Goal: Information Seeking & Learning: Learn about a topic

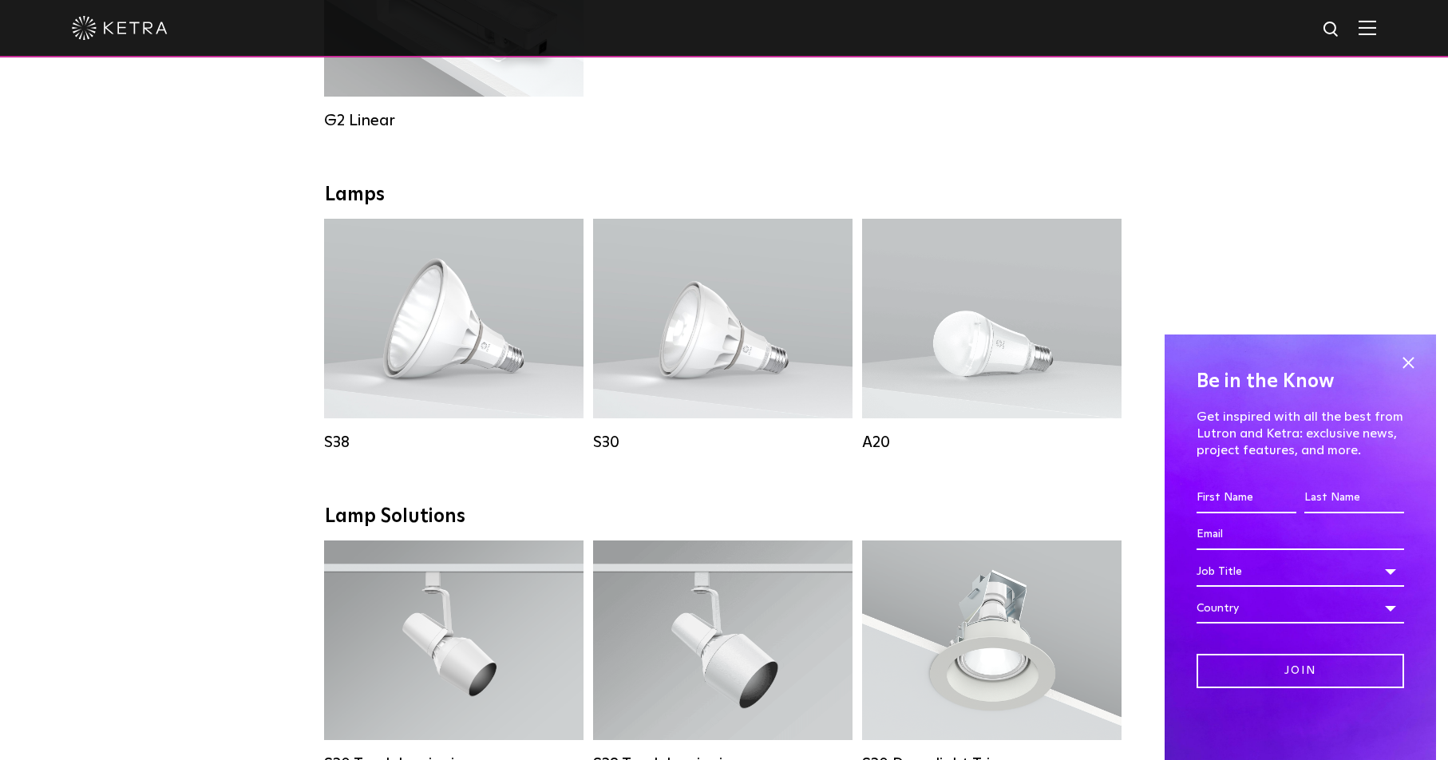
scroll to position [1118, 0]
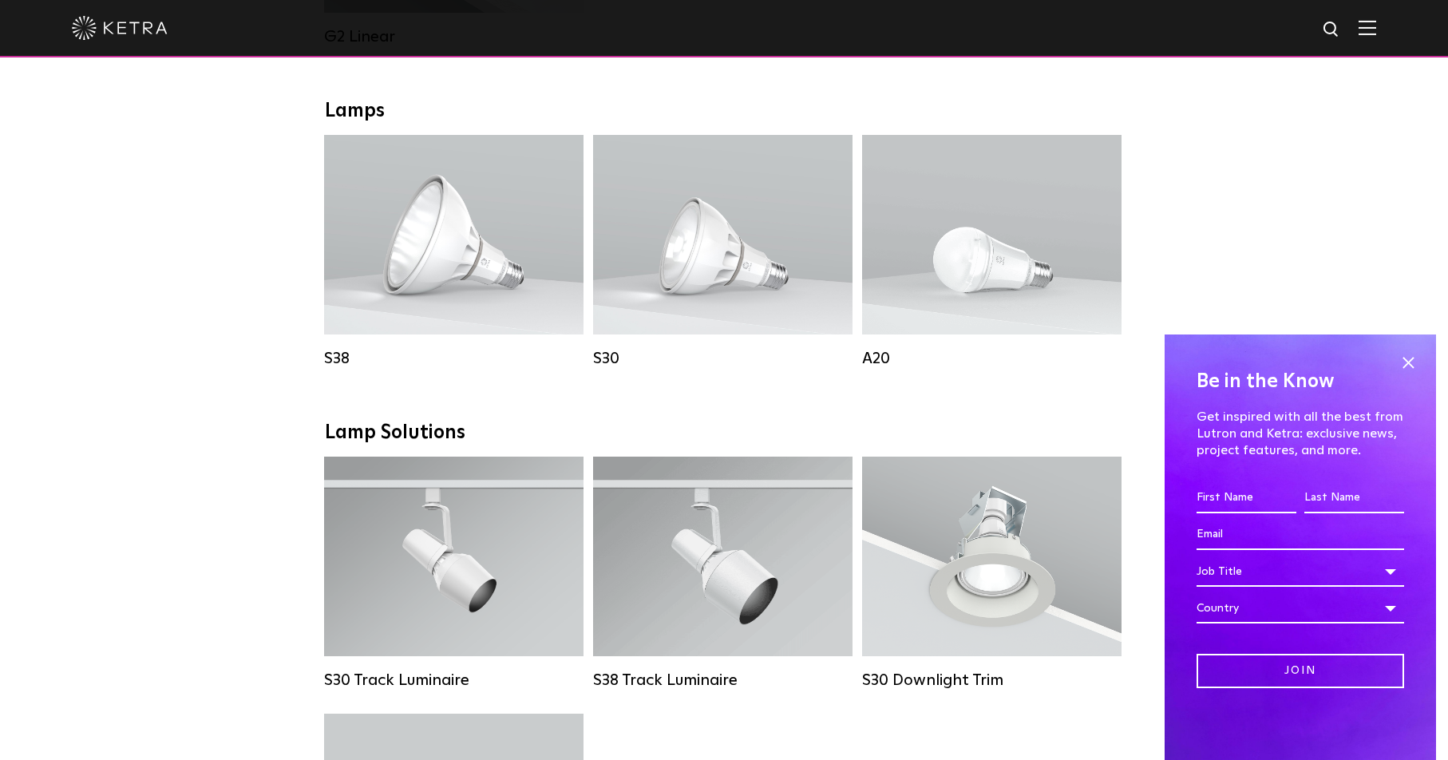
click at [1340, 176] on div "Downlights D2 Downlight Family Lumen Output: 1200 Colors: White / Black / Gloss…" at bounding box center [724, 438] width 1448 height 2479
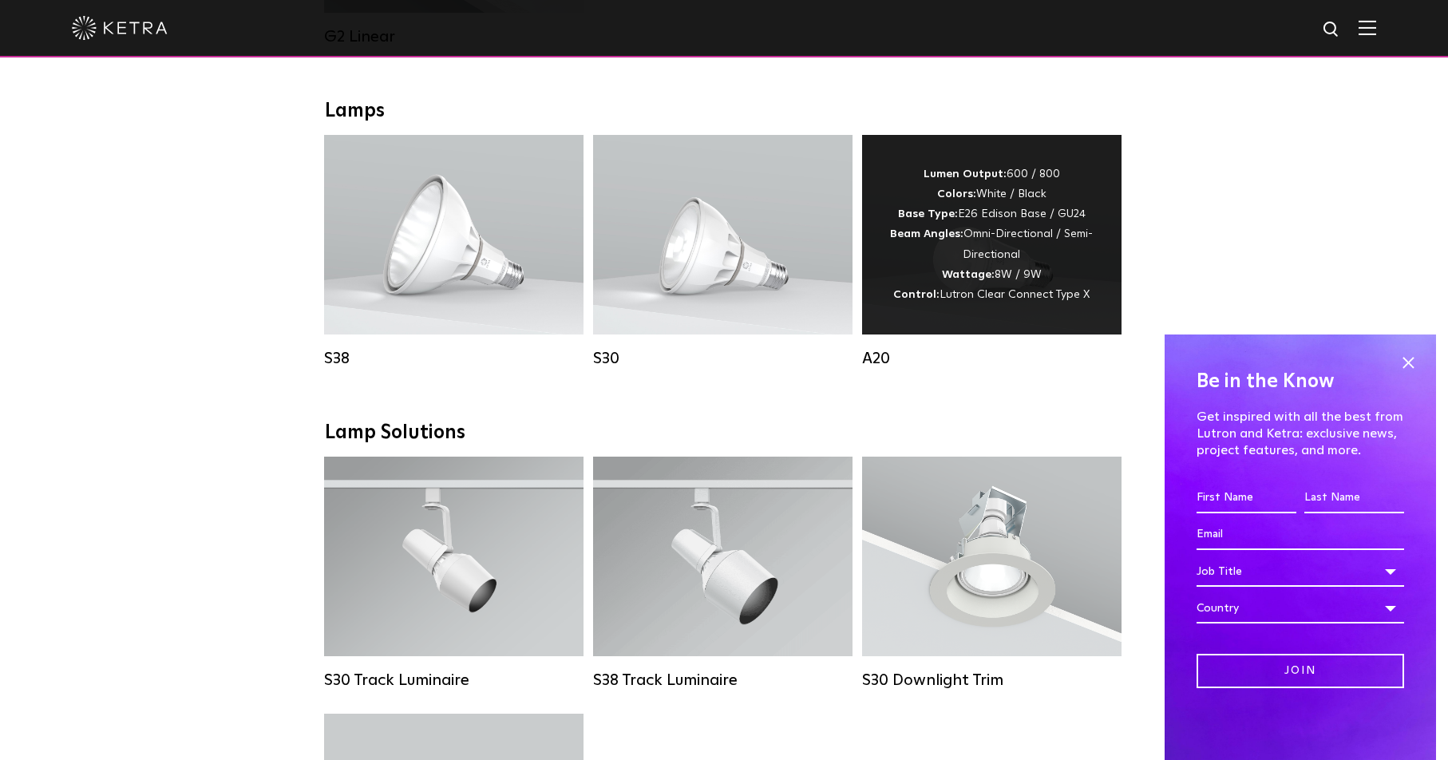
click at [933, 297] on div "Lumen Output: 600 / 800 Colors: White / Black Base Type: E26 Edison Base / GU24…" at bounding box center [992, 234] width 212 height 141
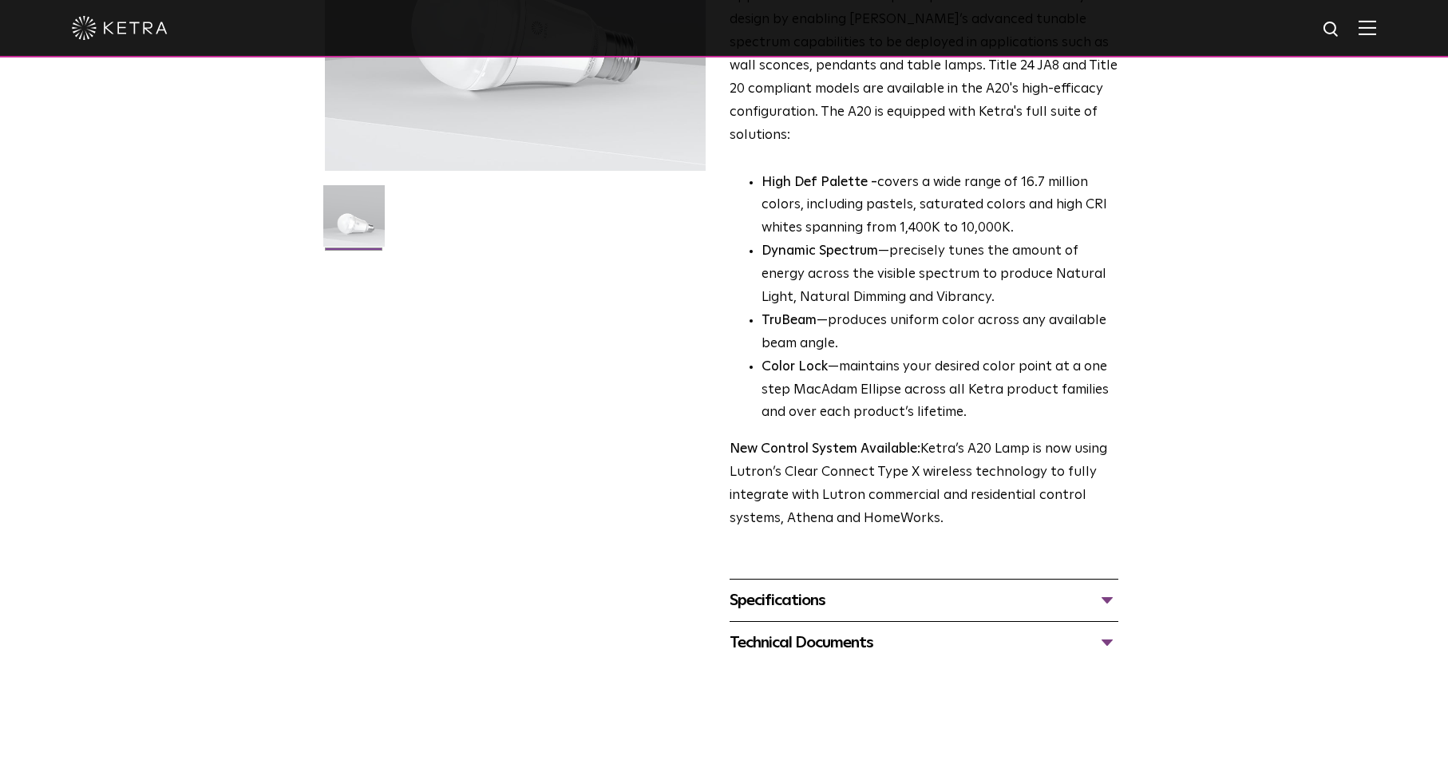
scroll to position [399, 0]
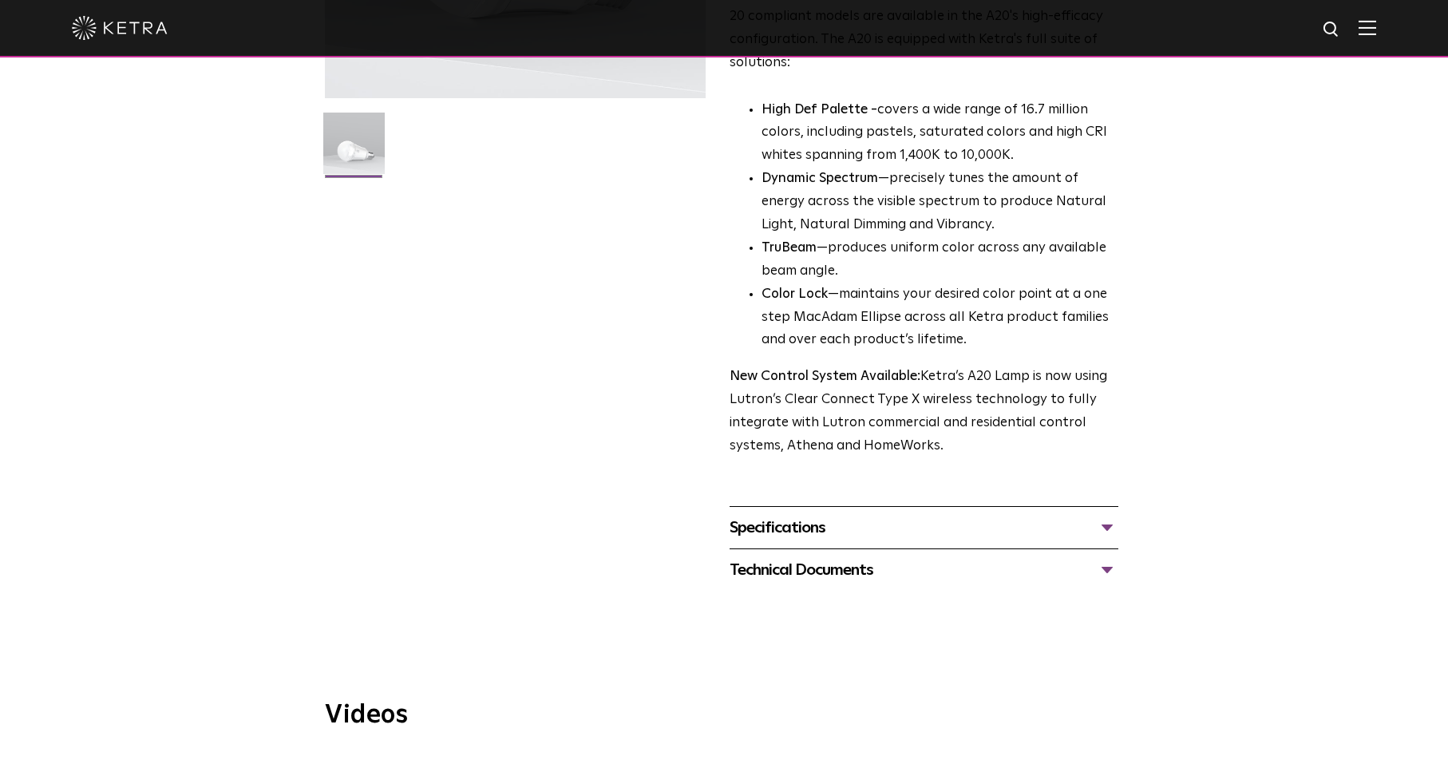
click at [1105, 515] on div "Specifications" at bounding box center [924, 528] width 389 height 26
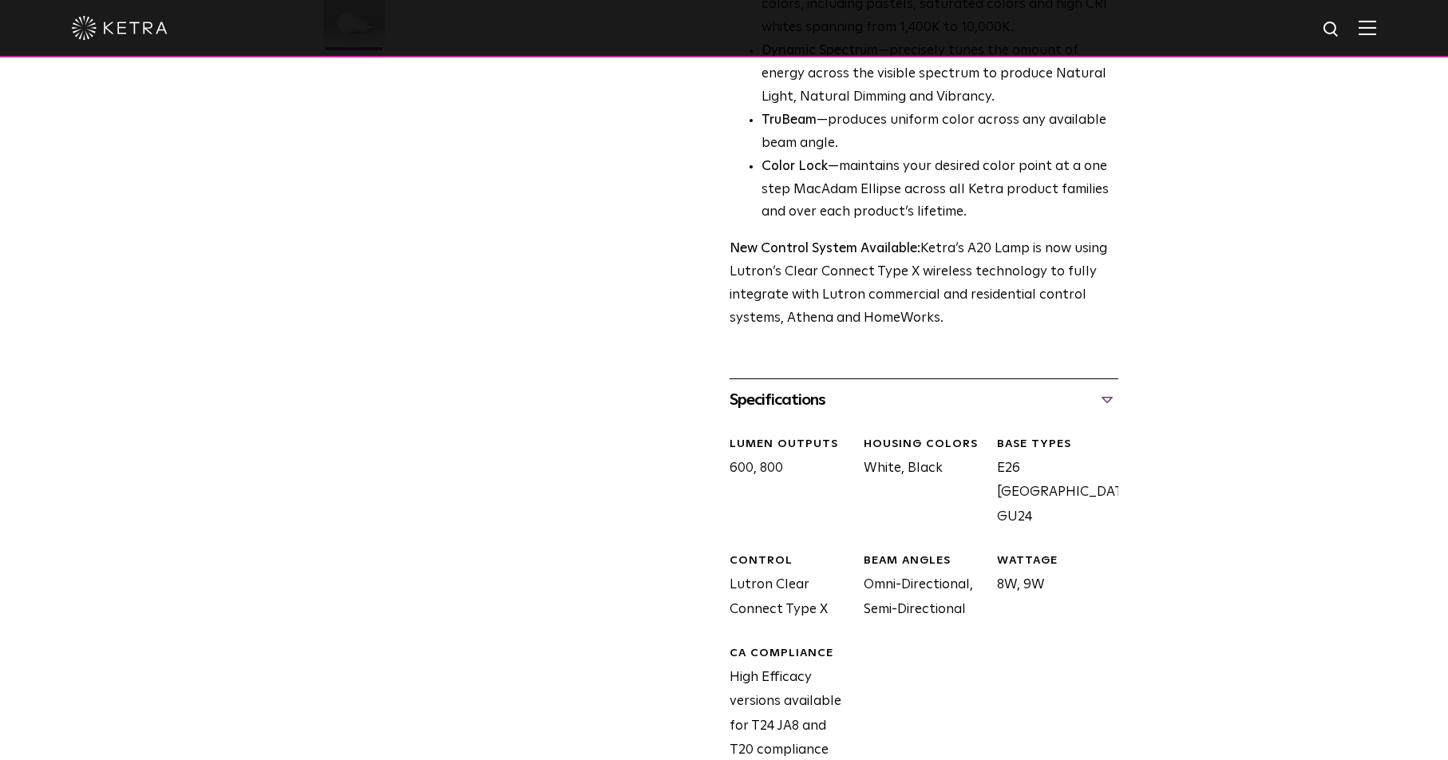
scroll to position [639, 0]
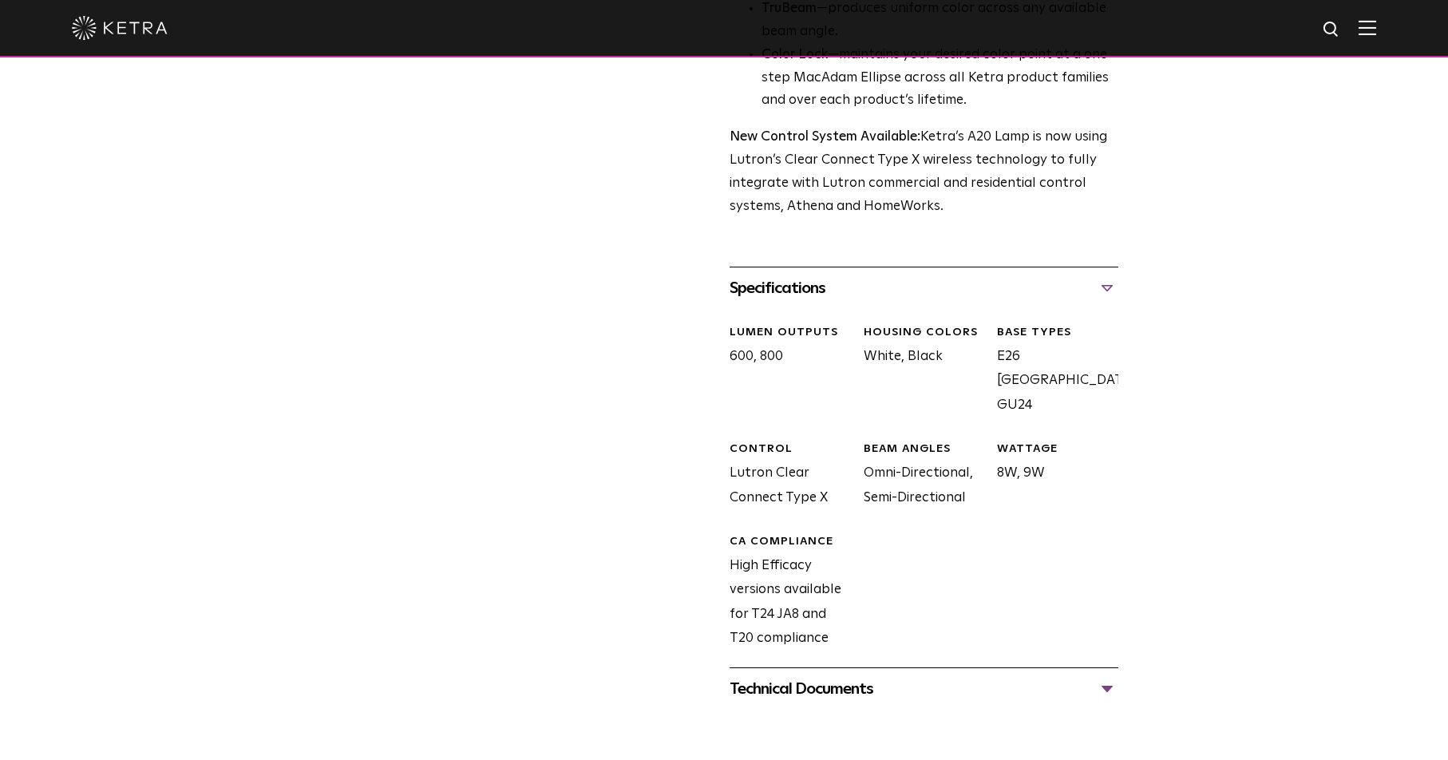
click at [1103, 676] on div "Technical Documents" at bounding box center [924, 689] width 389 height 26
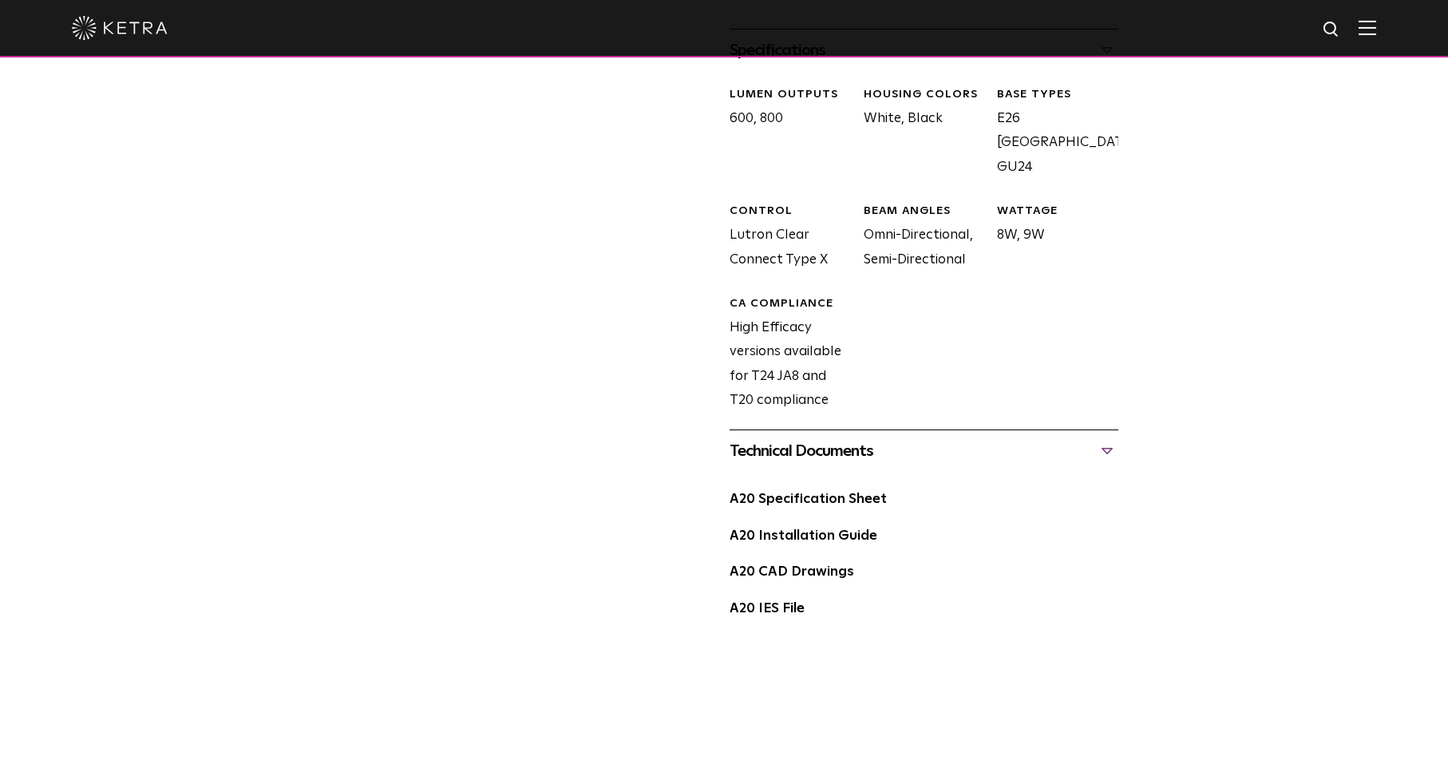
scroll to position [878, 0]
drag, startPoint x: 783, startPoint y: 584, endPoint x: 1085, endPoint y: 572, distance: 302.0
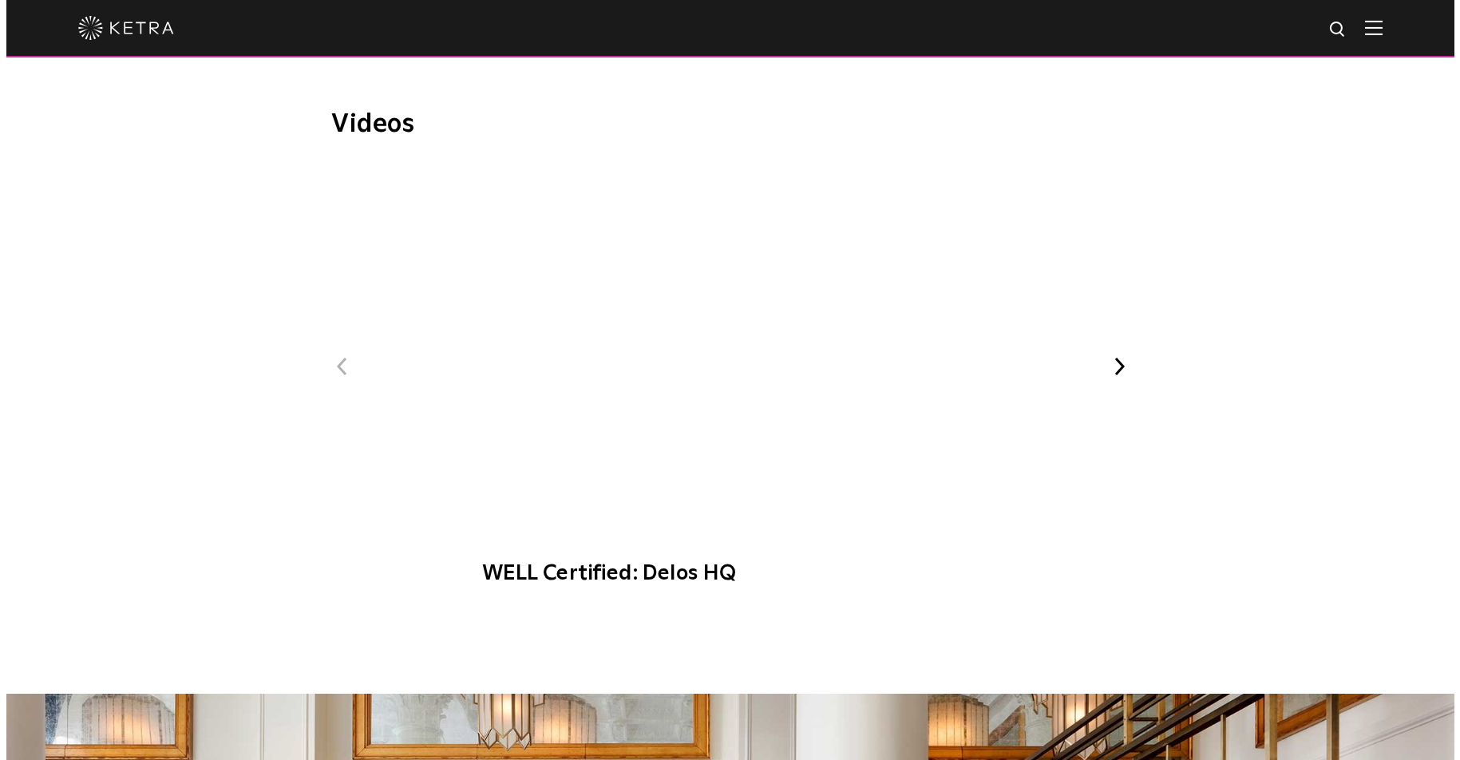
scroll to position [1517, 0]
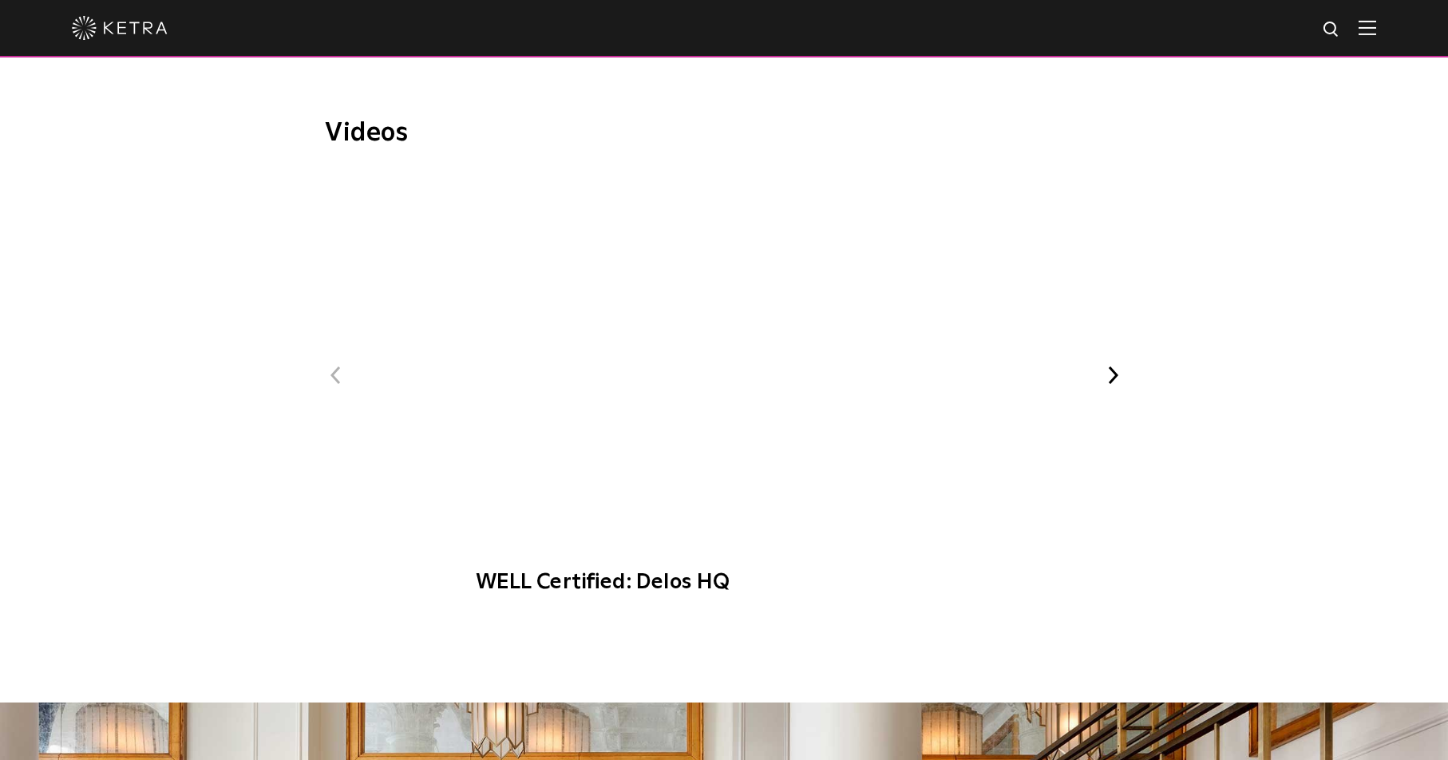
click at [735, 314] on span "WELL Certified: Delos HQ" at bounding box center [723, 390] width 537 height 441
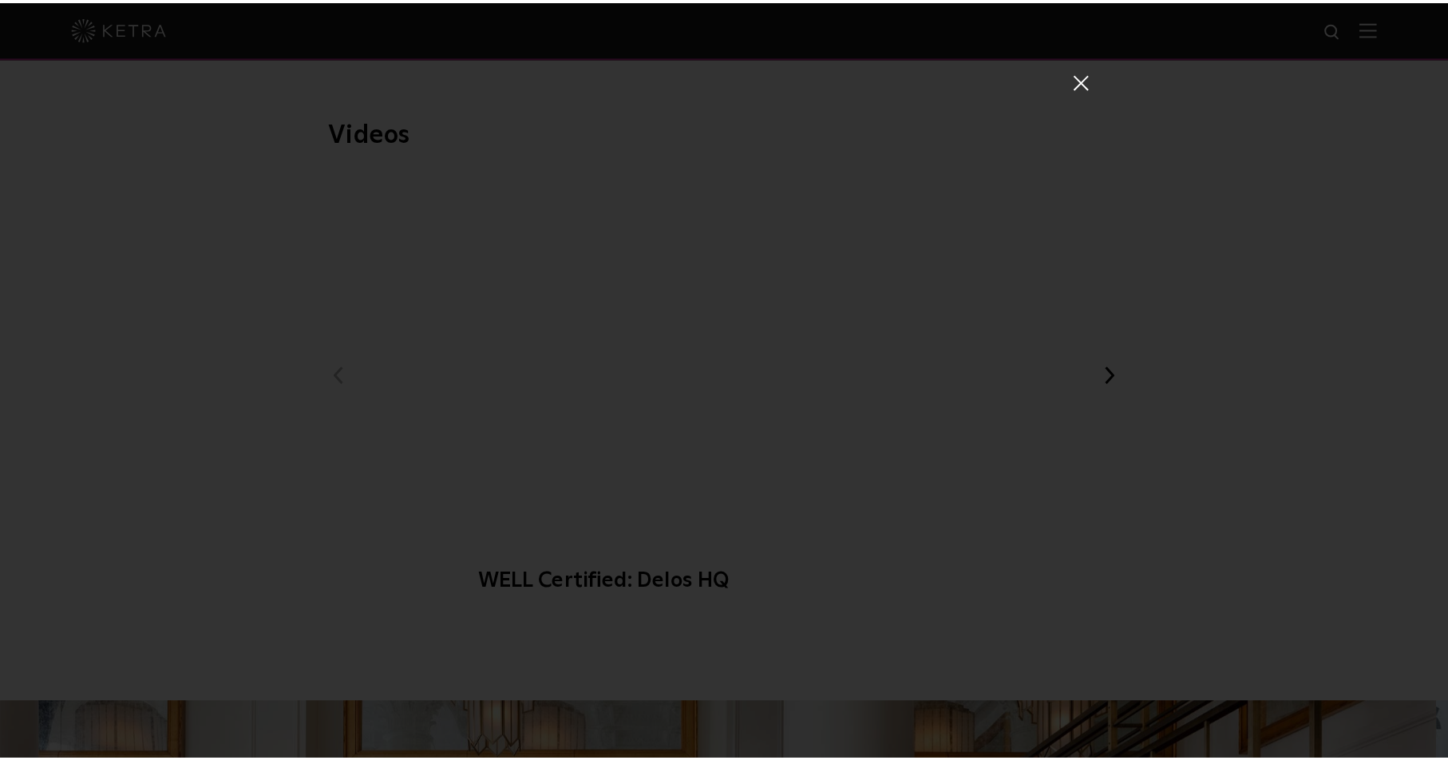
scroll to position [48, 0]
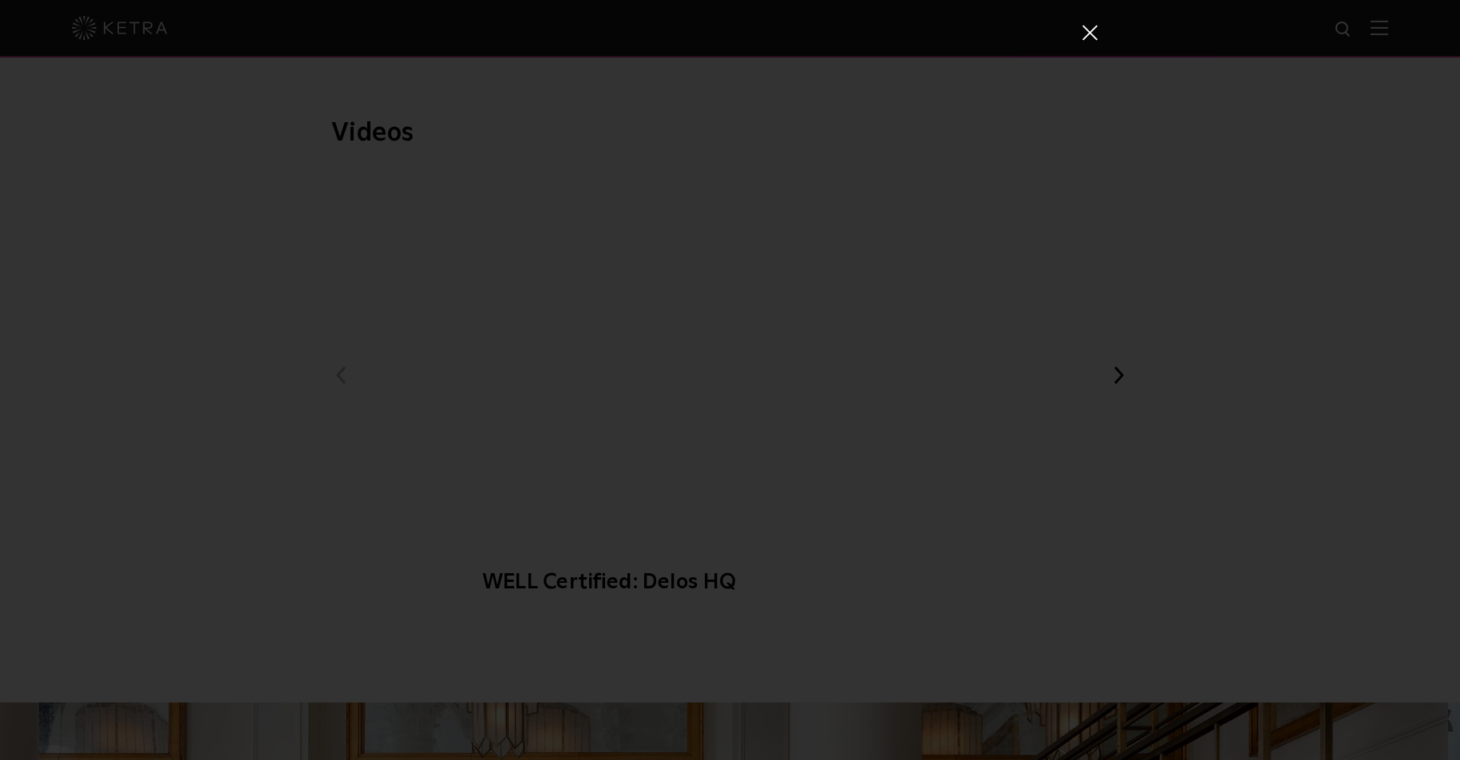
click at [1088, 33] on span at bounding box center [1089, 32] width 18 height 16
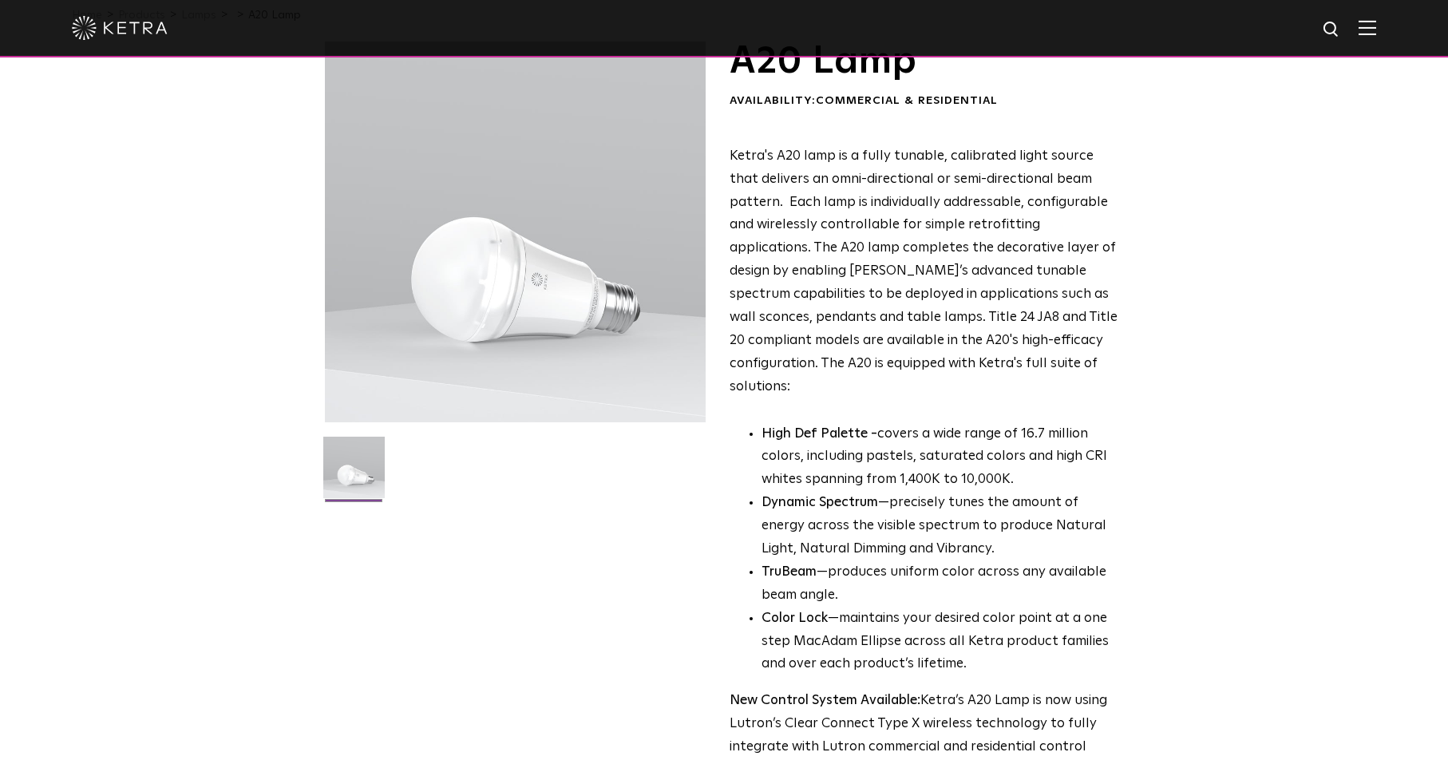
scroll to position [0, 0]
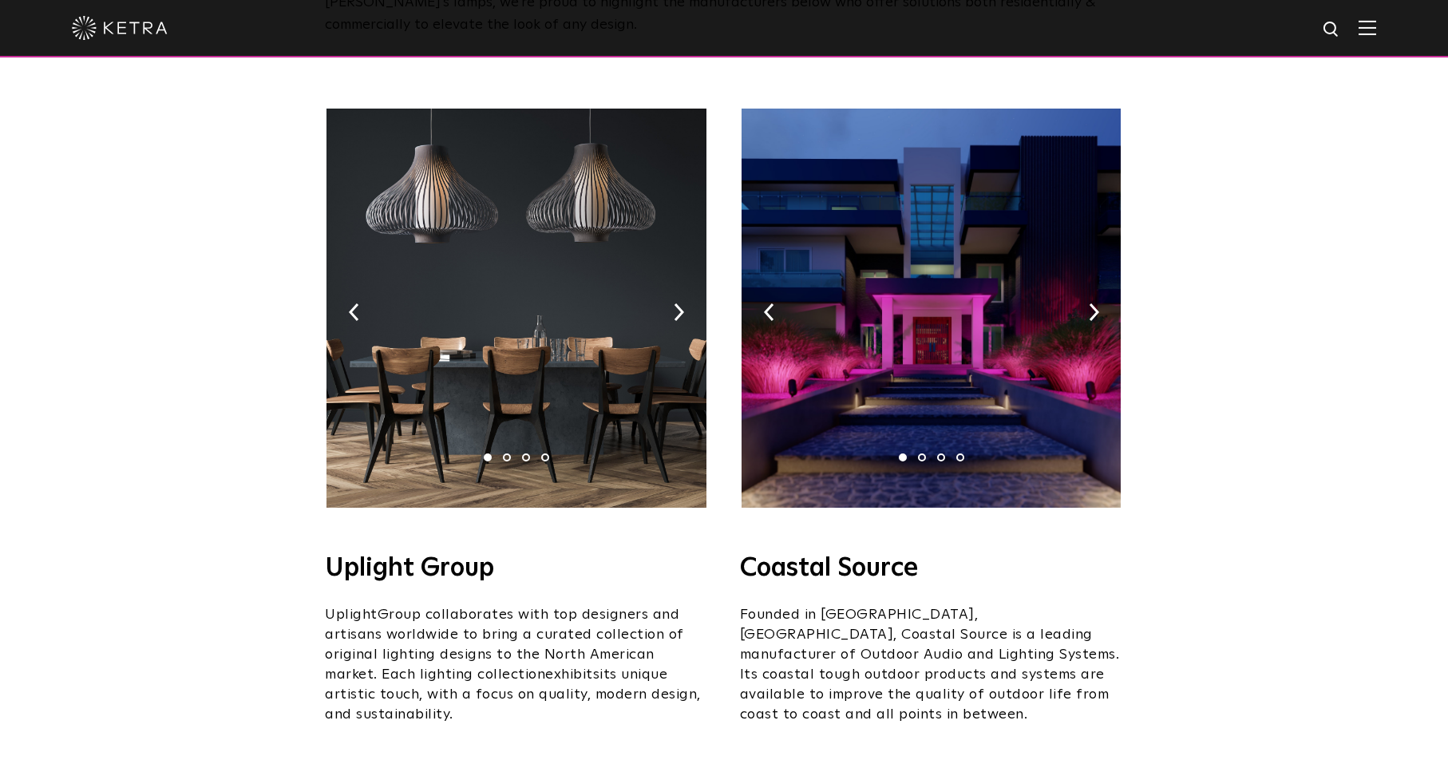
scroll to position [240, 0]
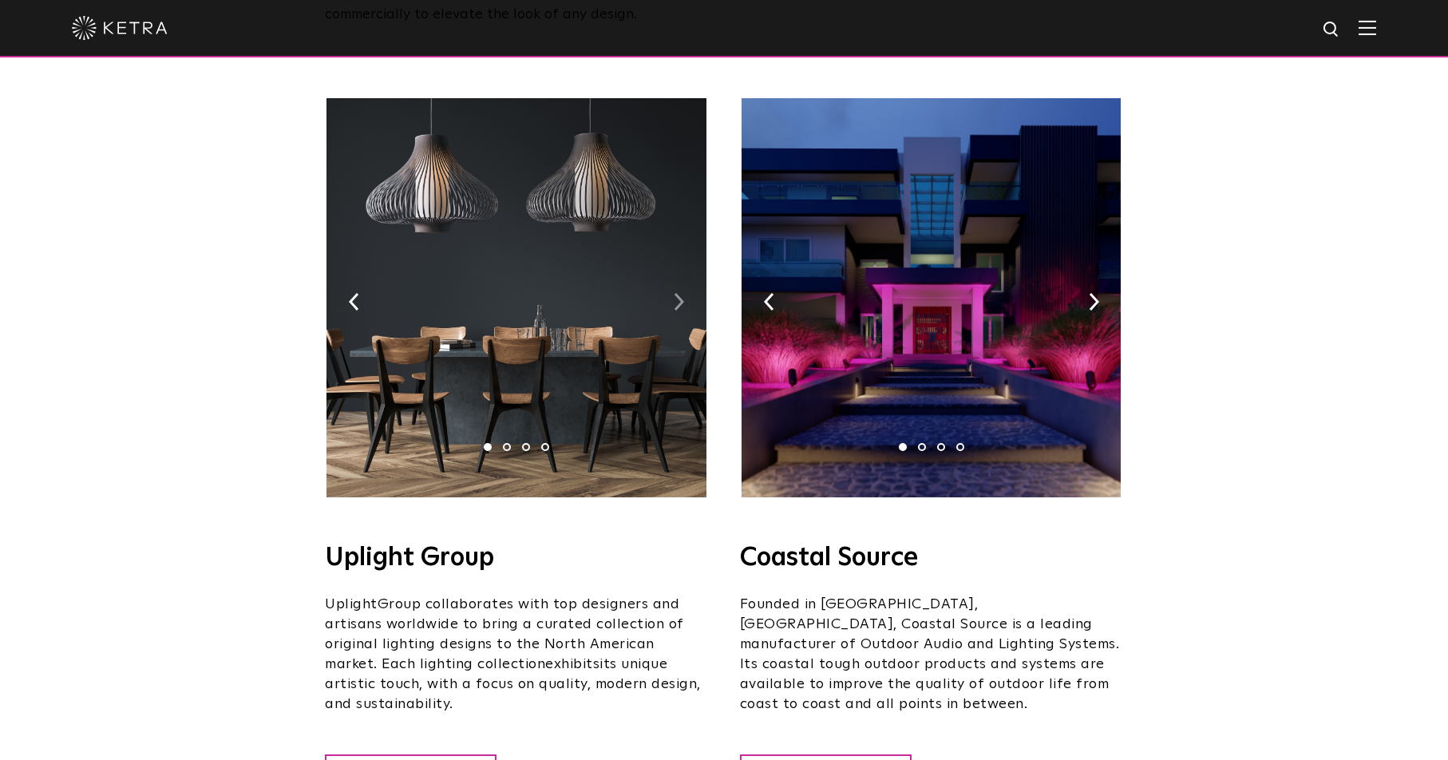
click at [675, 293] on img at bounding box center [679, 302] width 10 height 18
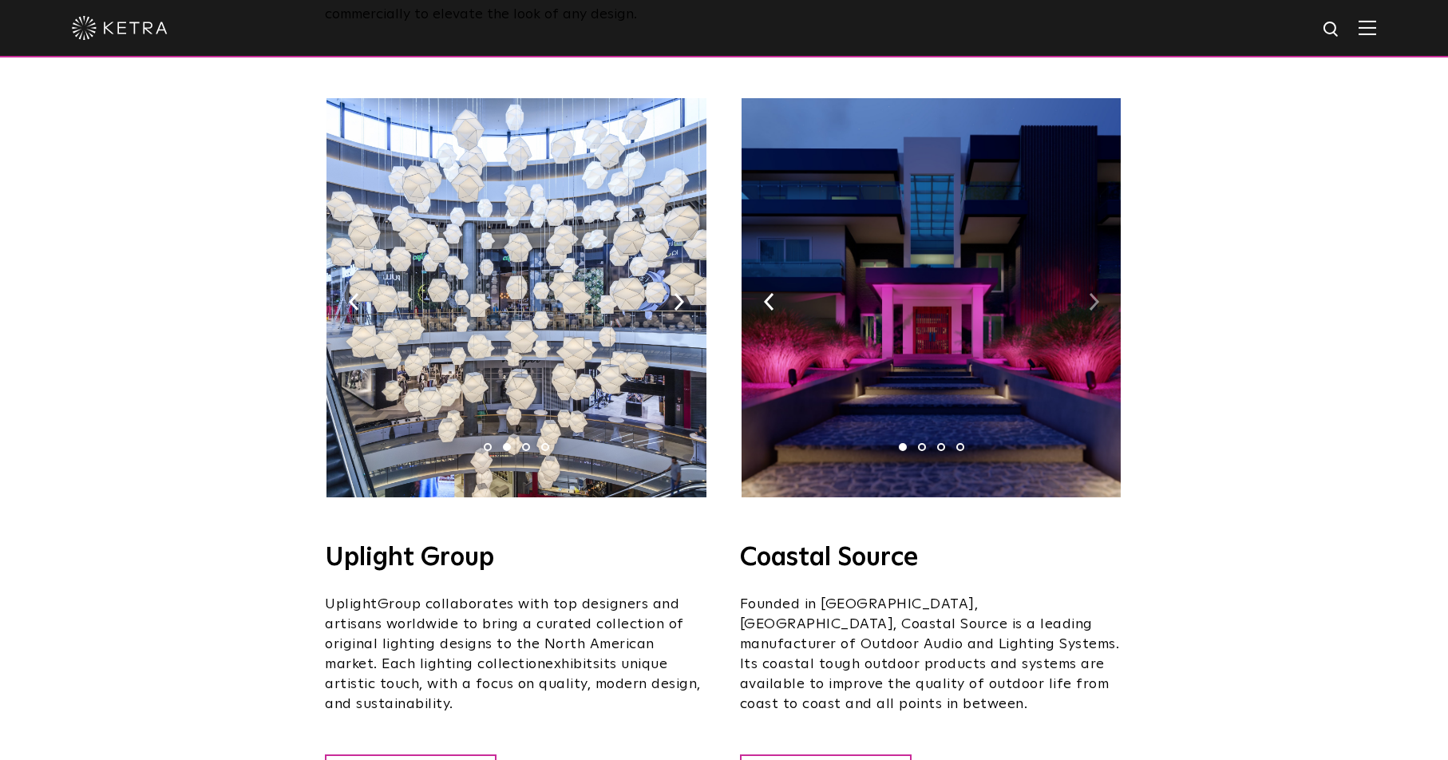
click at [1089, 293] on img at bounding box center [1094, 302] width 10 height 18
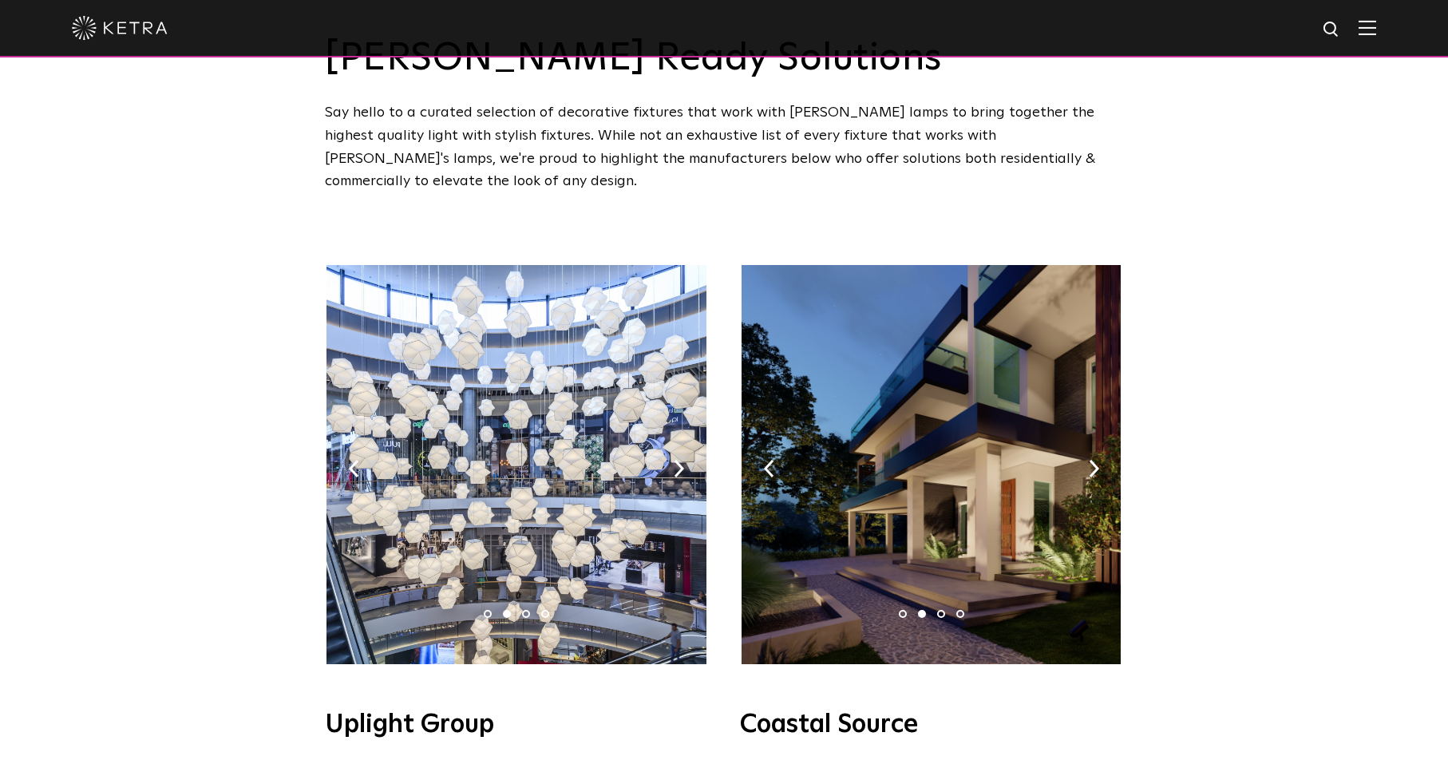
scroll to position [0, 0]
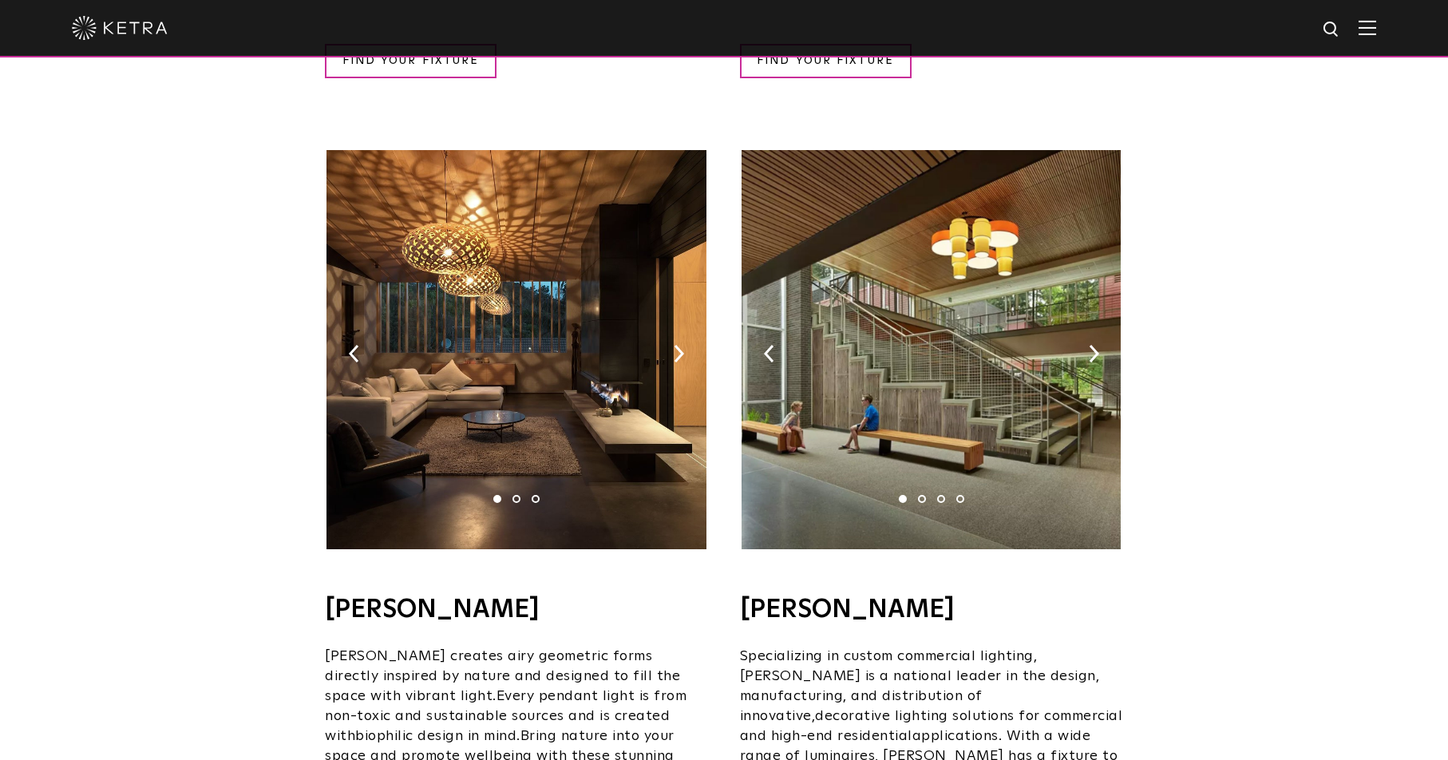
scroll to position [1038, 0]
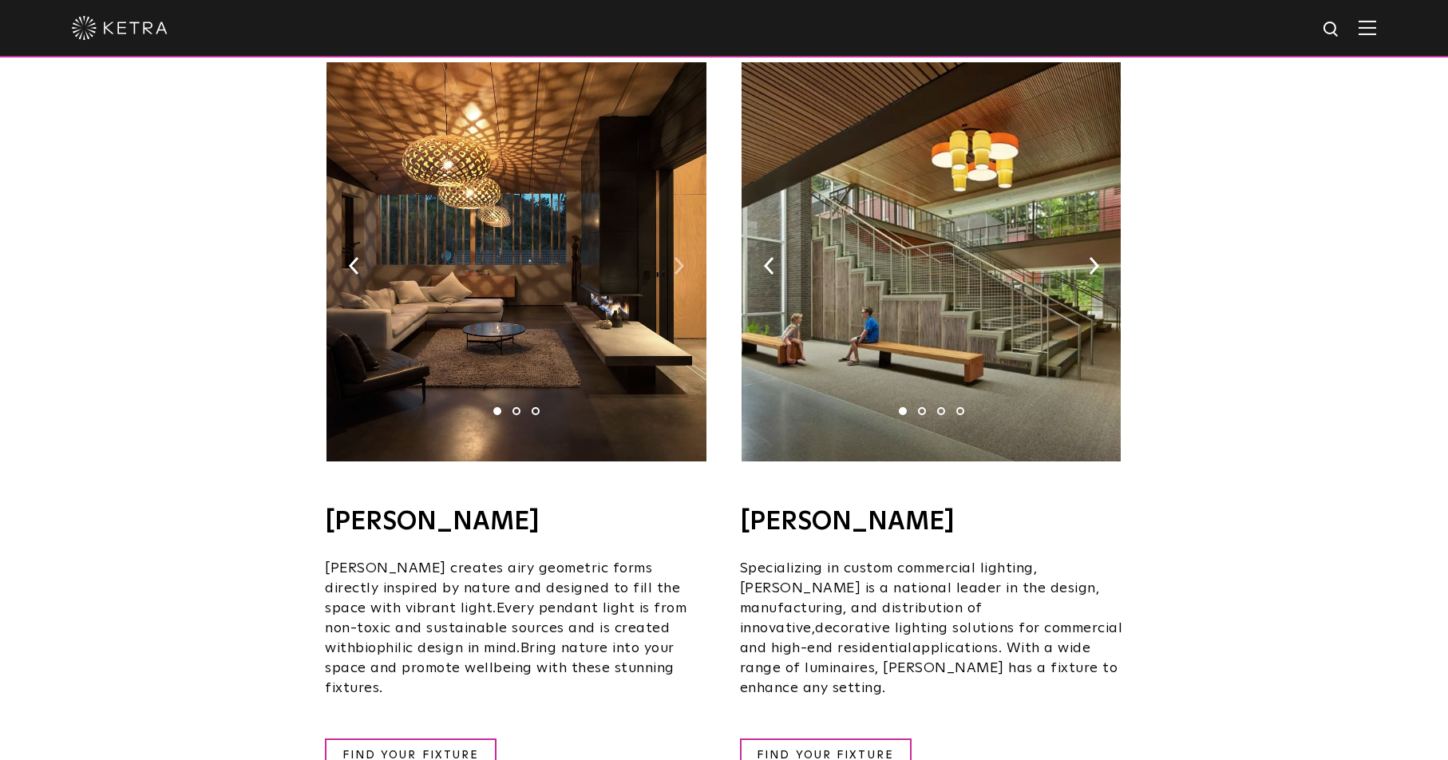
click at [678, 257] on img at bounding box center [679, 266] width 10 height 18
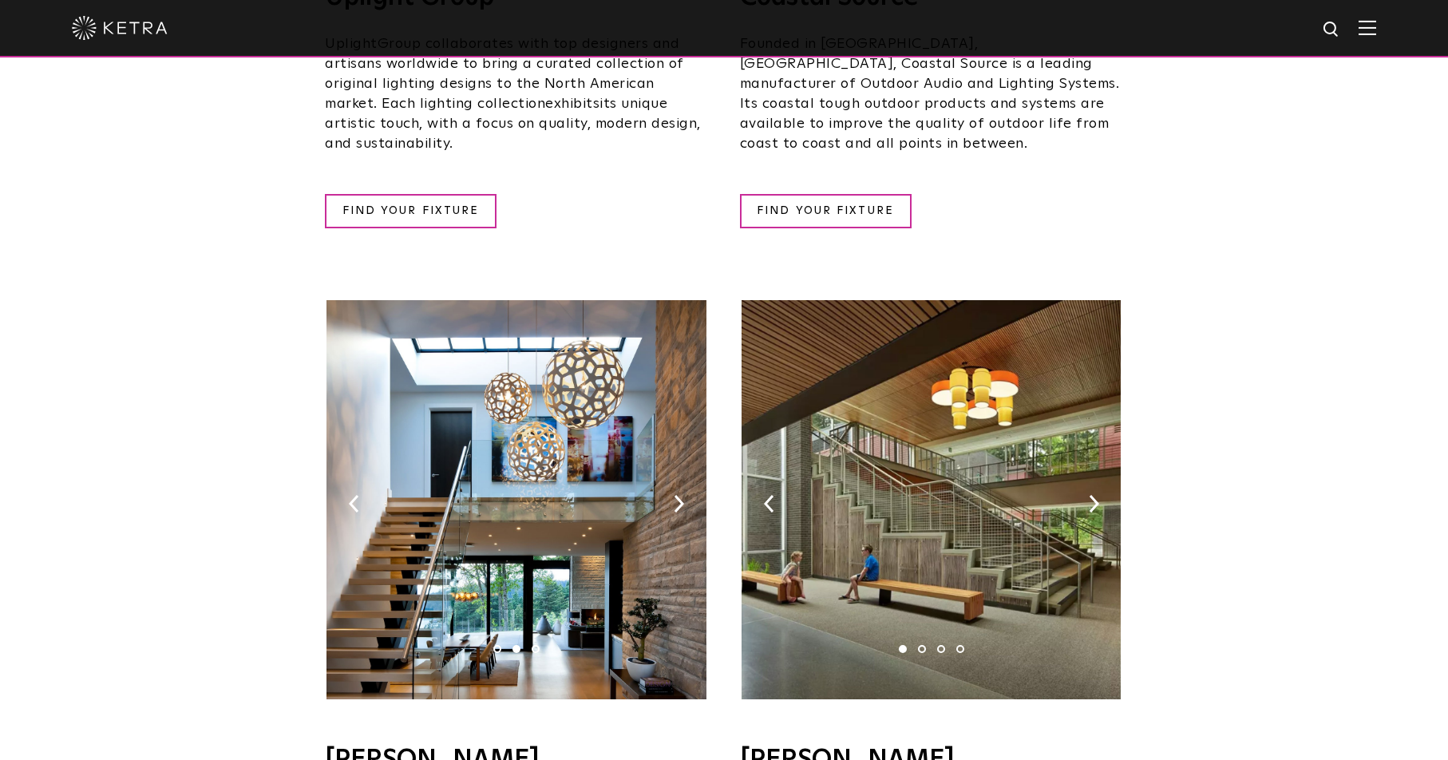
scroll to position [798, 0]
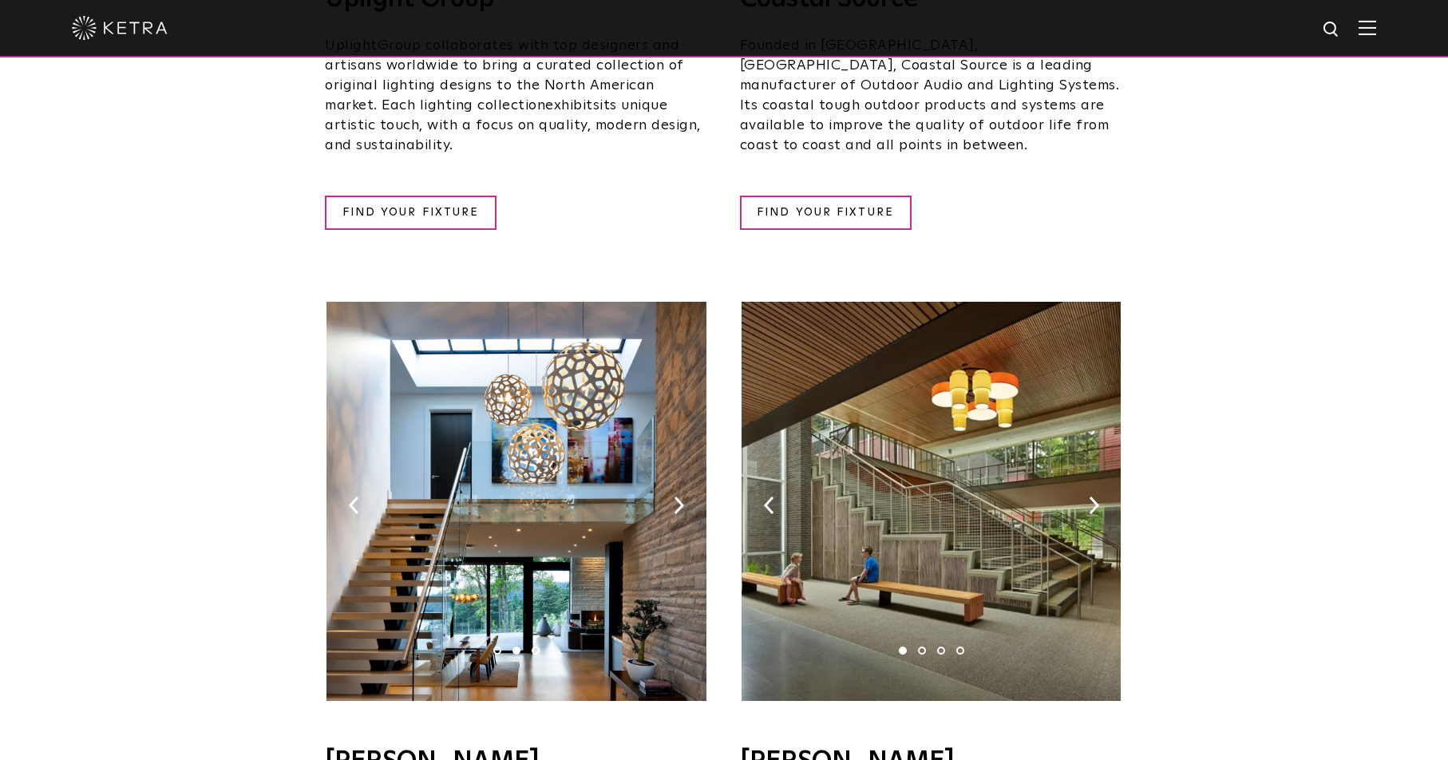
click at [672, 481] on img at bounding box center [516, 501] width 379 height 399
click at [675, 497] on img at bounding box center [679, 506] width 10 height 18
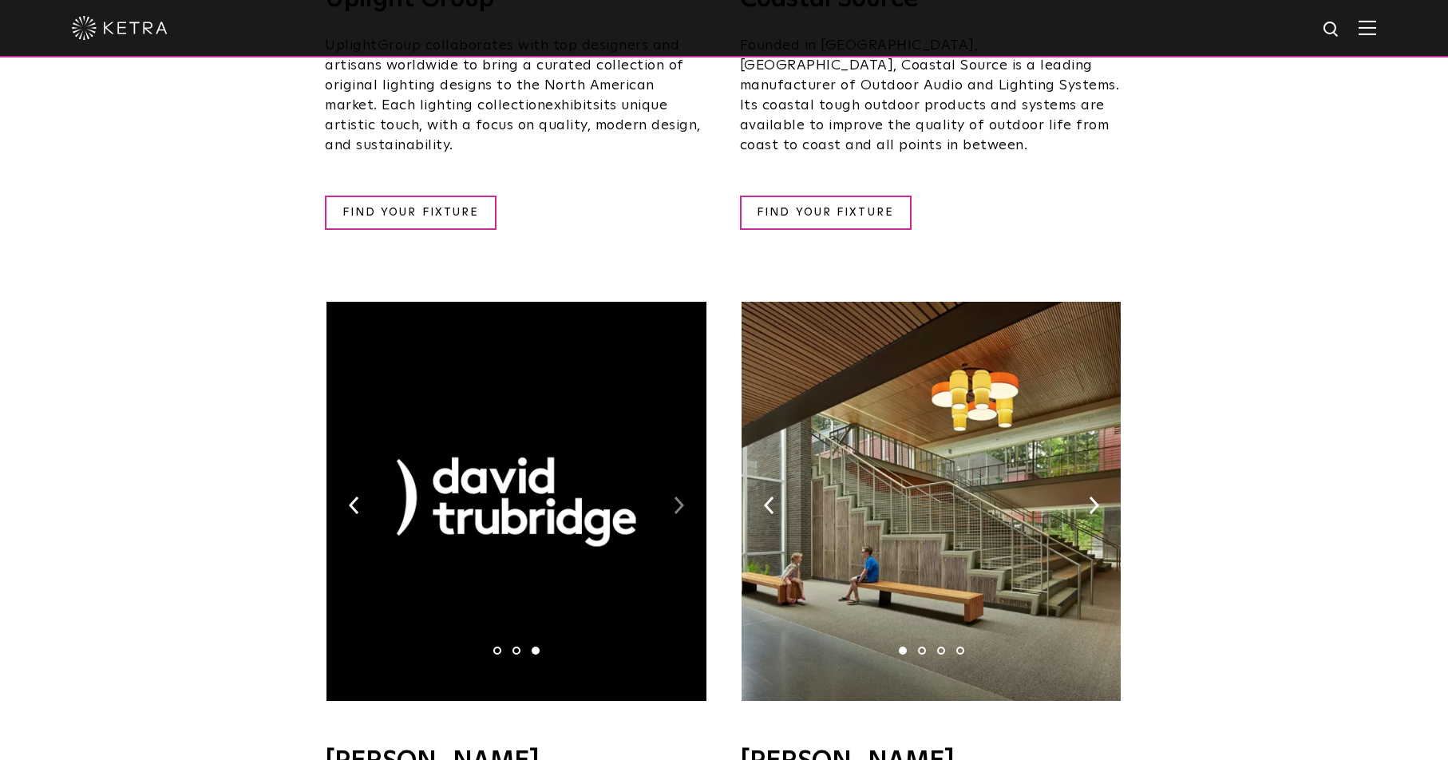
click at [675, 497] on img at bounding box center [679, 506] width 10 height 18
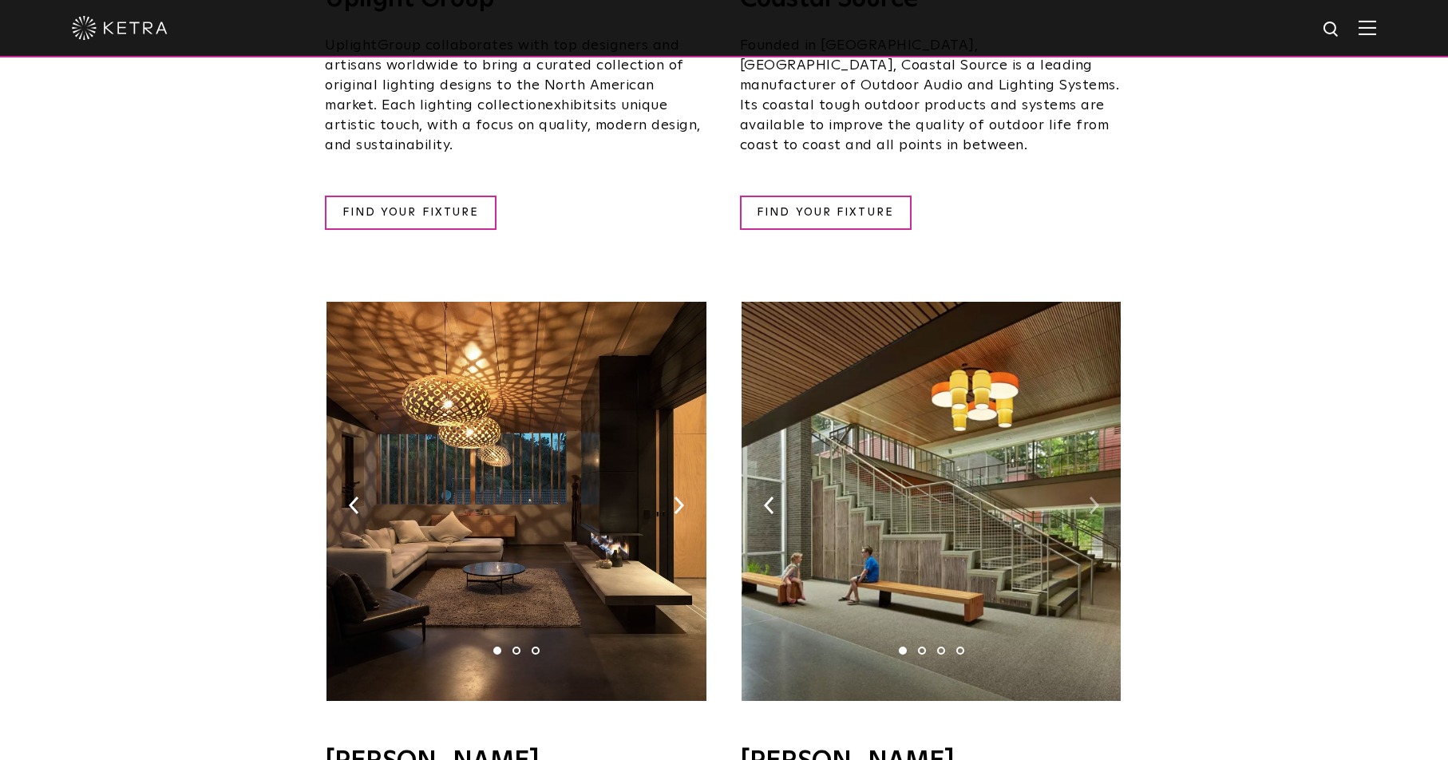
click at [1092, 497] on img at bounding box center [1094, 506] width 10 height 18
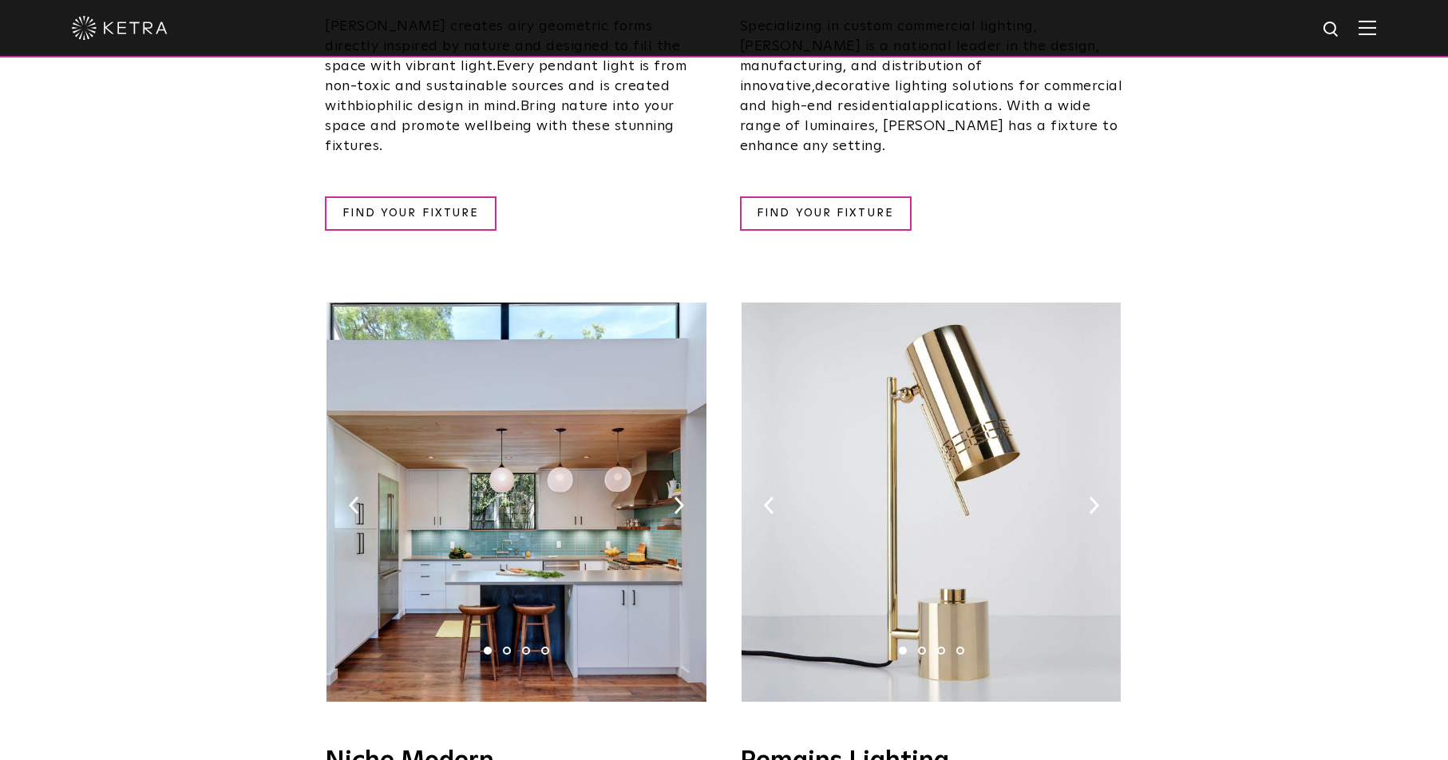
scroll to position [1757, 0]
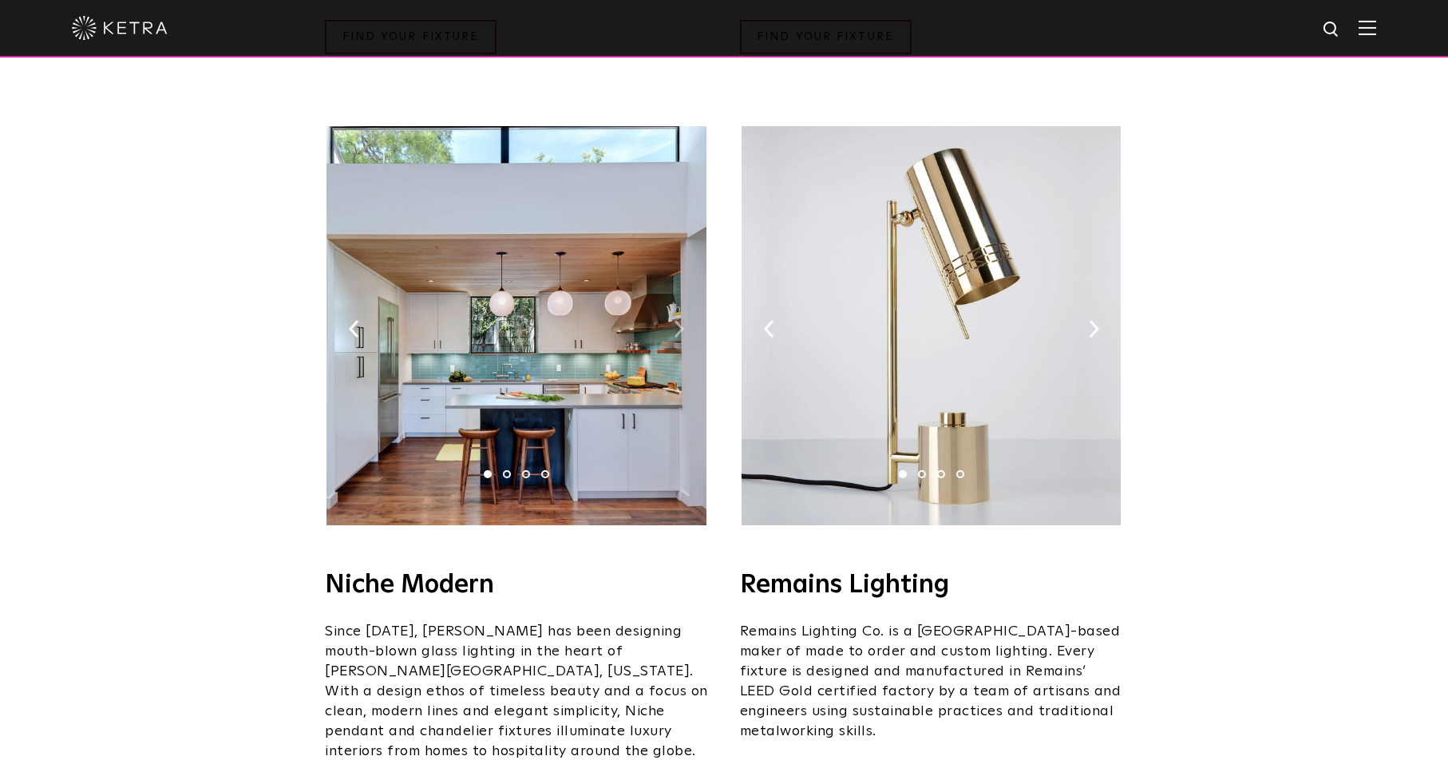
click at [683, 320] on img at bounding box center [679, 329] width 10 height 18
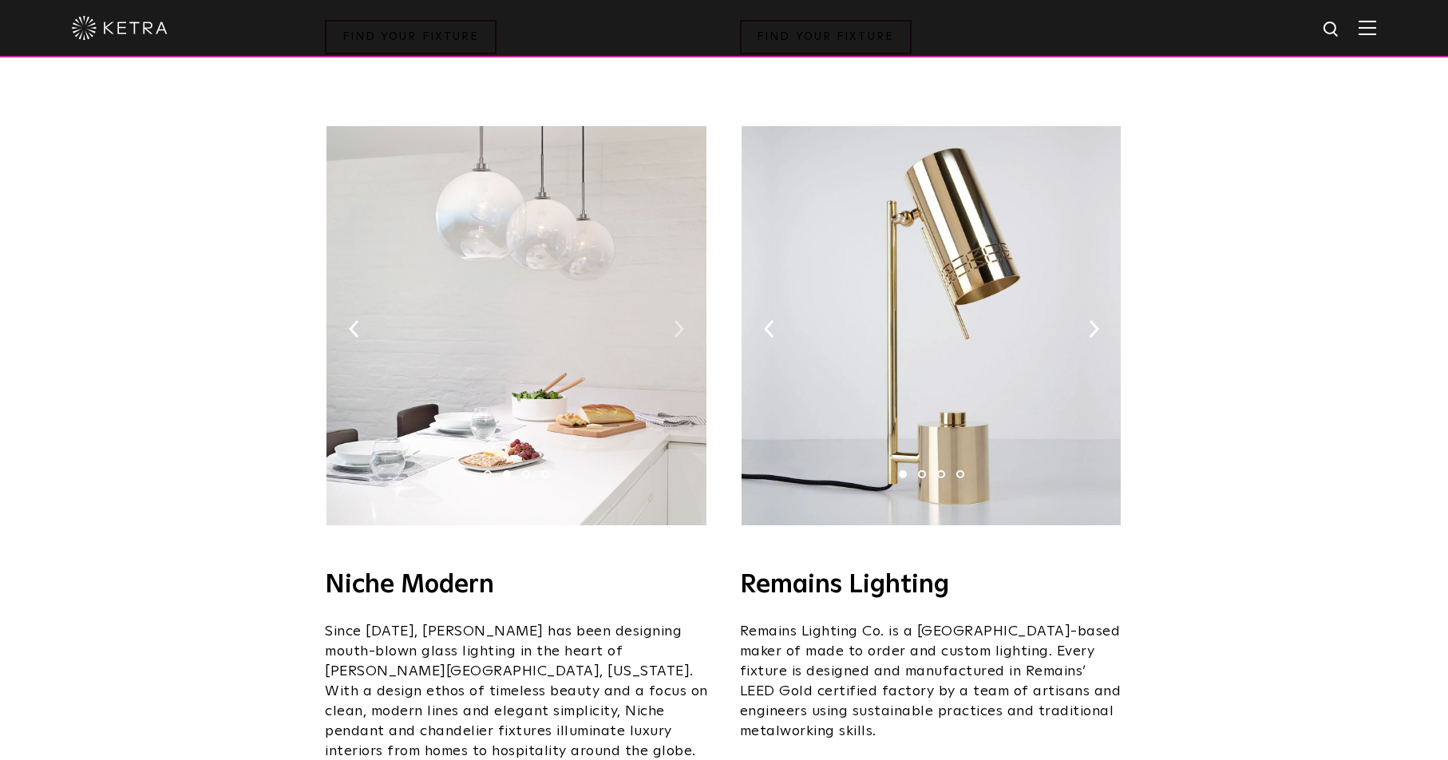
click at [683, 320] on img at bounding box center [679, 329] width 10 height 18
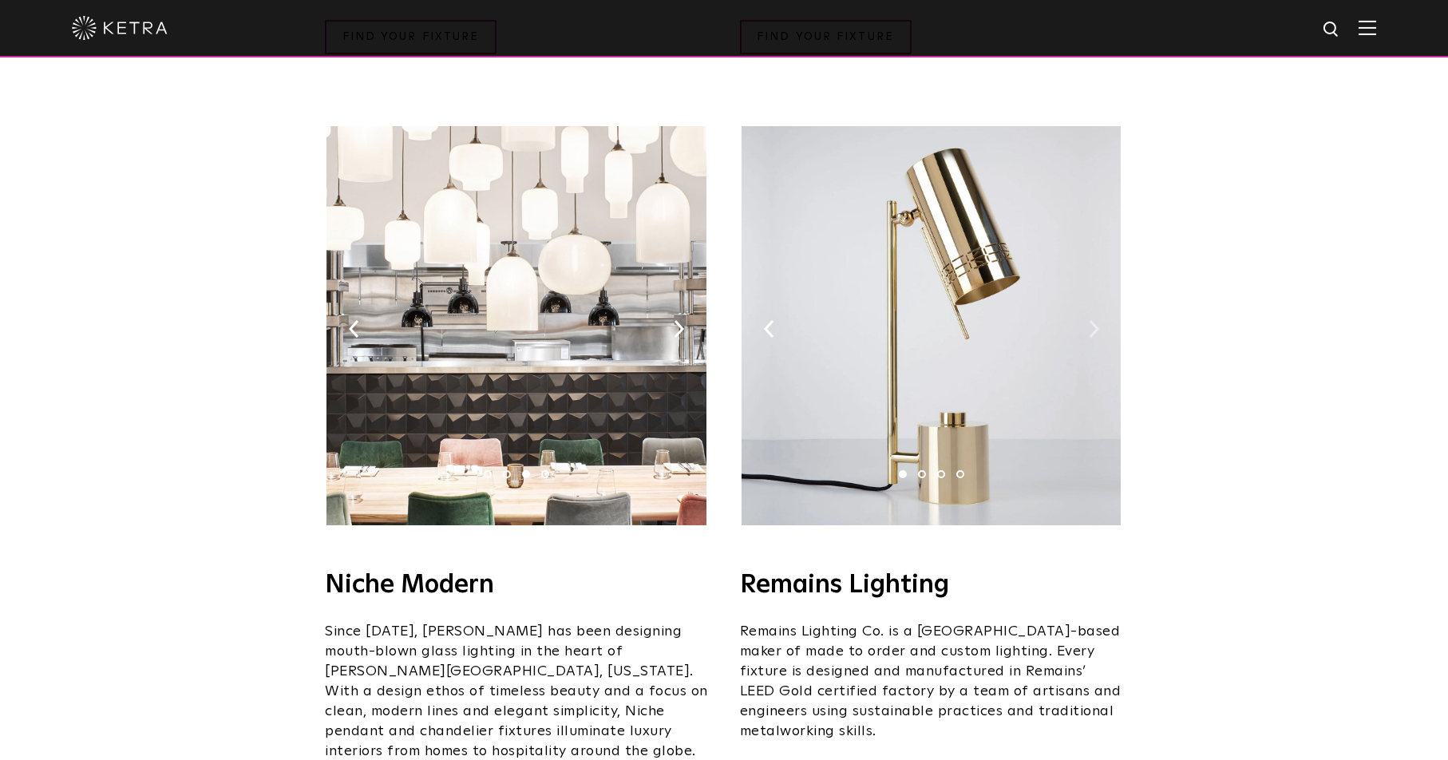
click at [1095, 320] on img at bounding box center [1094, 329] width 10 height 18
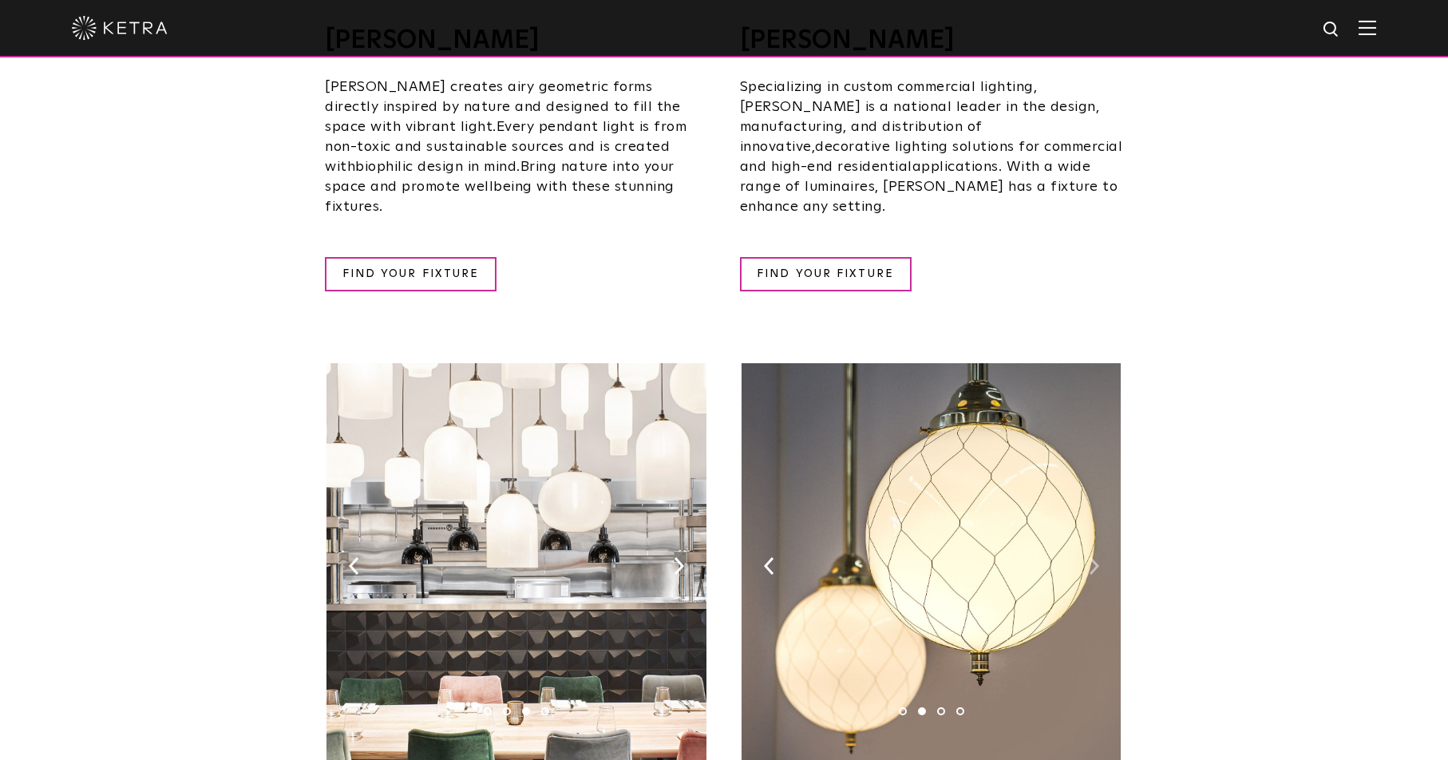
scroll to position [1517, 0]
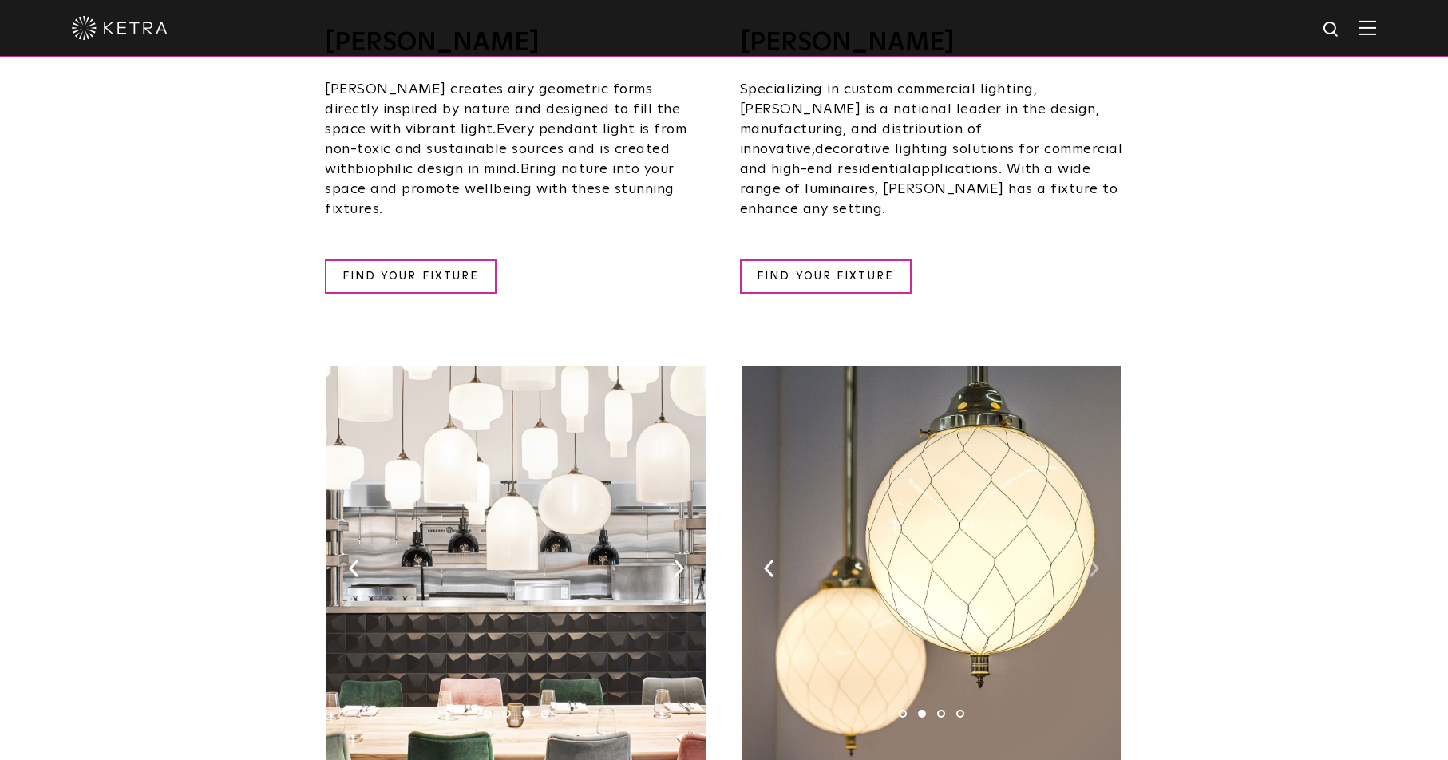
click at [1091, 560] on img at bounding box center [1094, 569] width 10 height 18
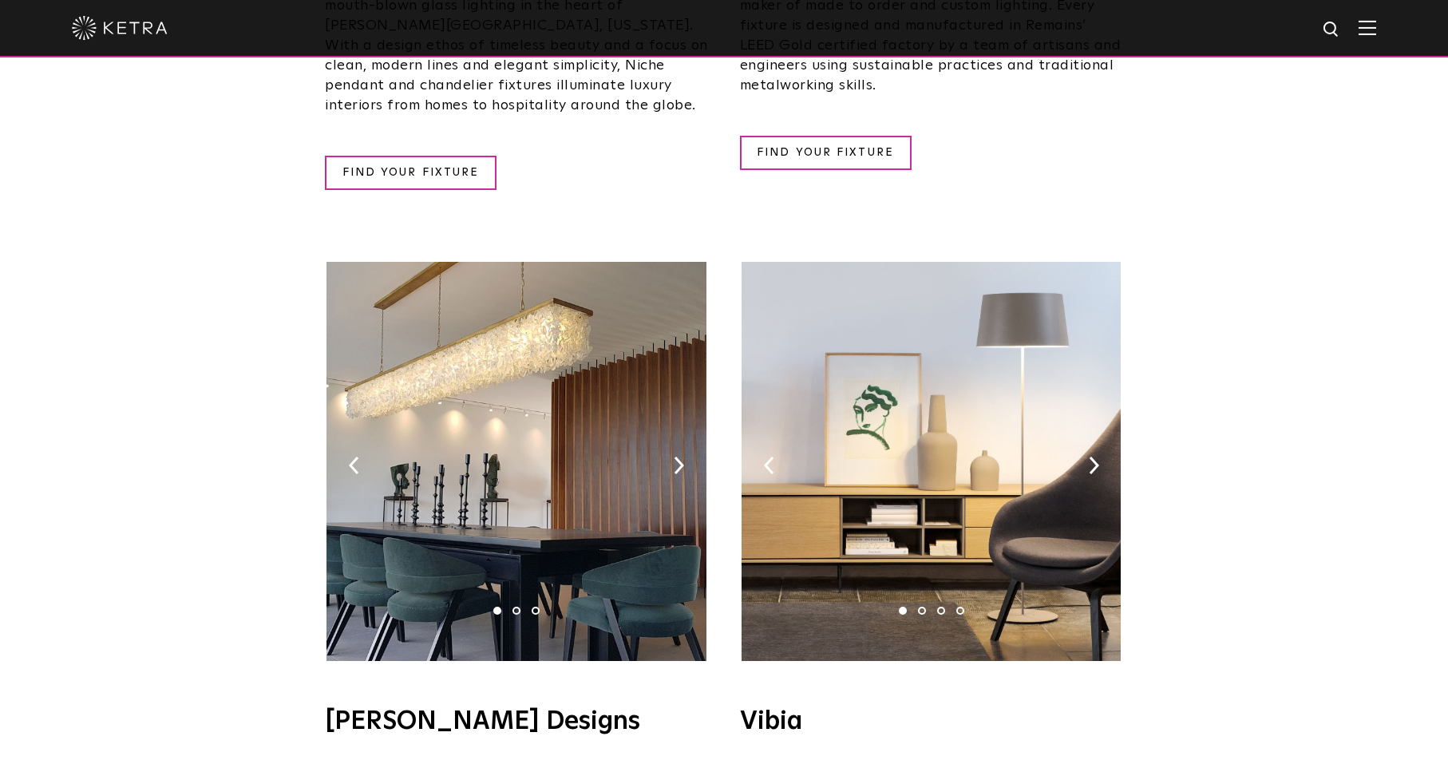
scroll to position [2395, 0]
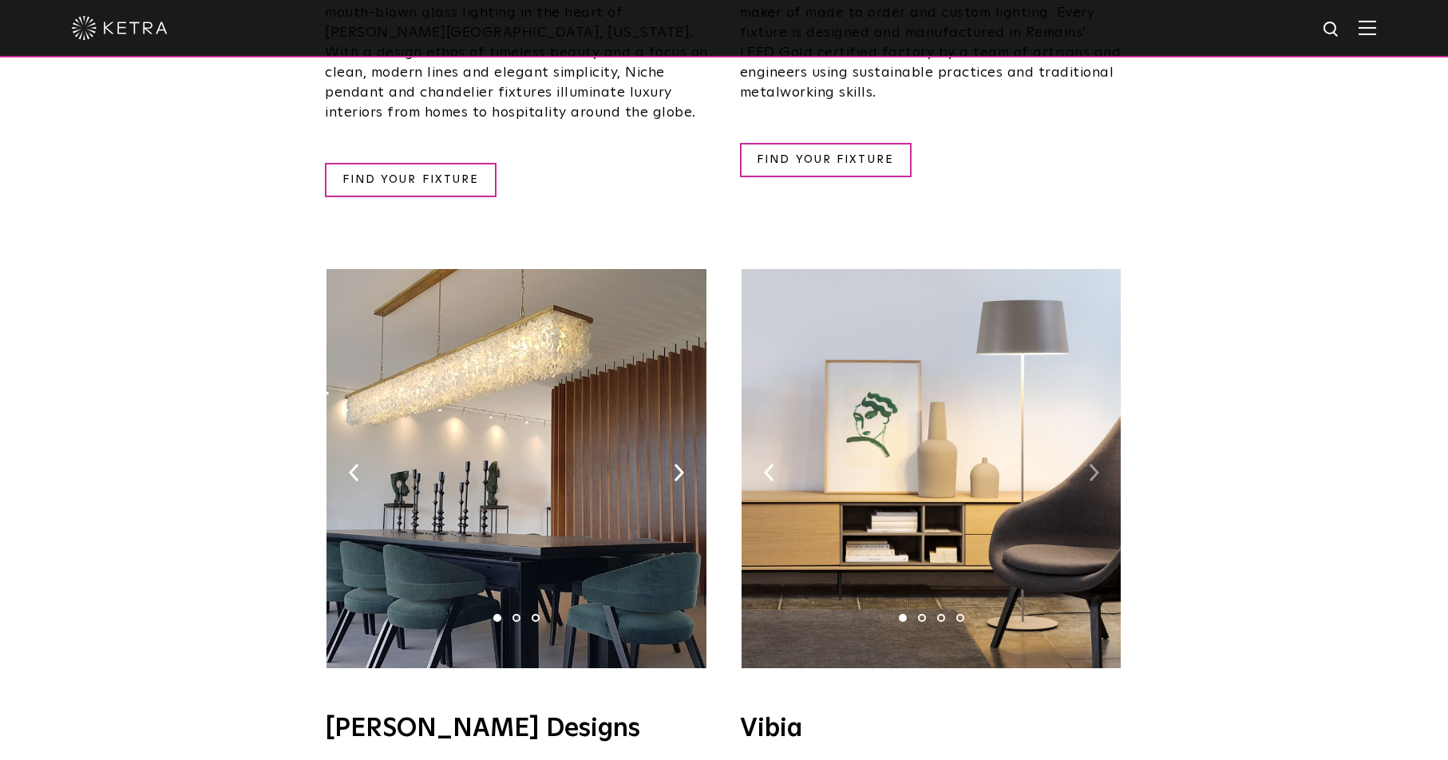
click at [1092, 464] on img at bounding box center [1094, 473] width 10 height 18
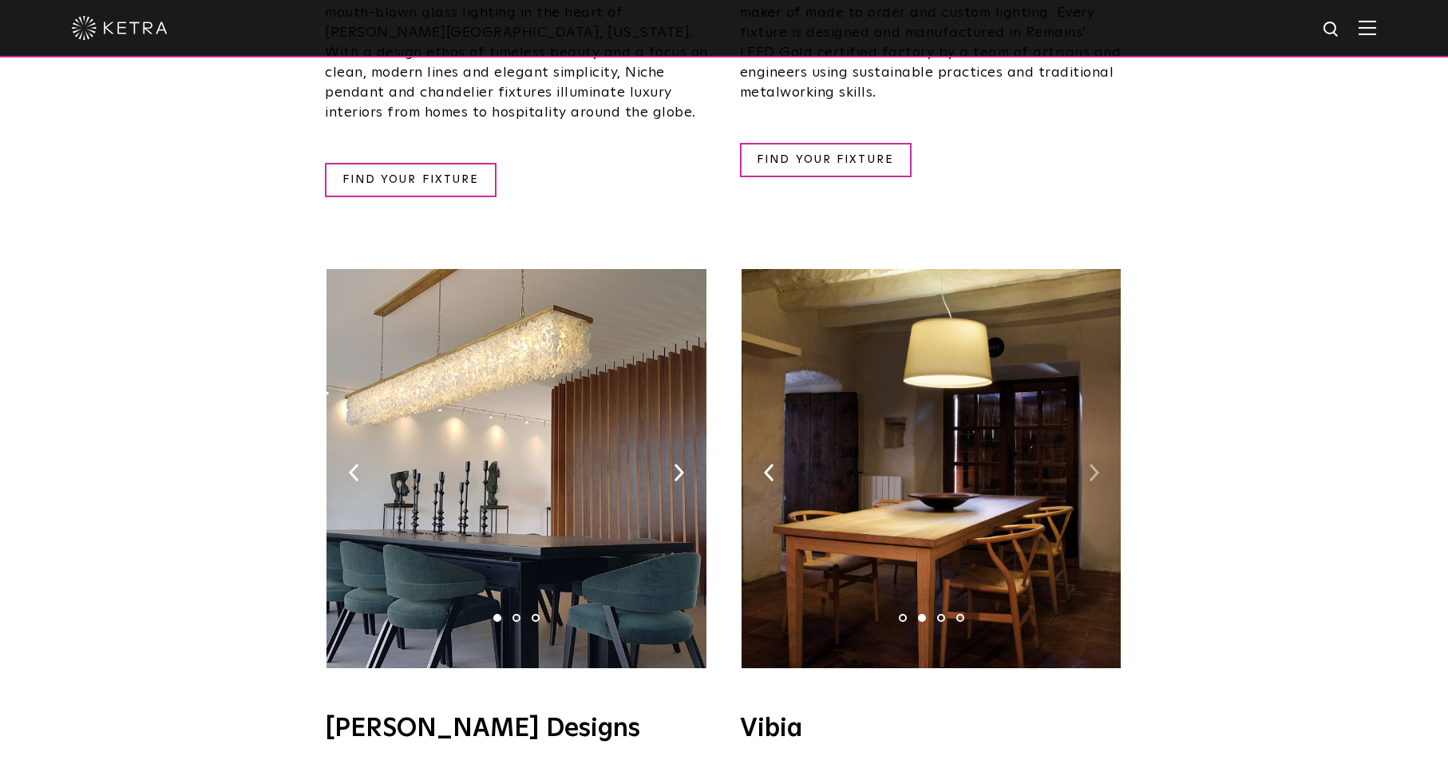
click at [1092, 464] on img at bounding box center [1094, 473] width 10 height 18
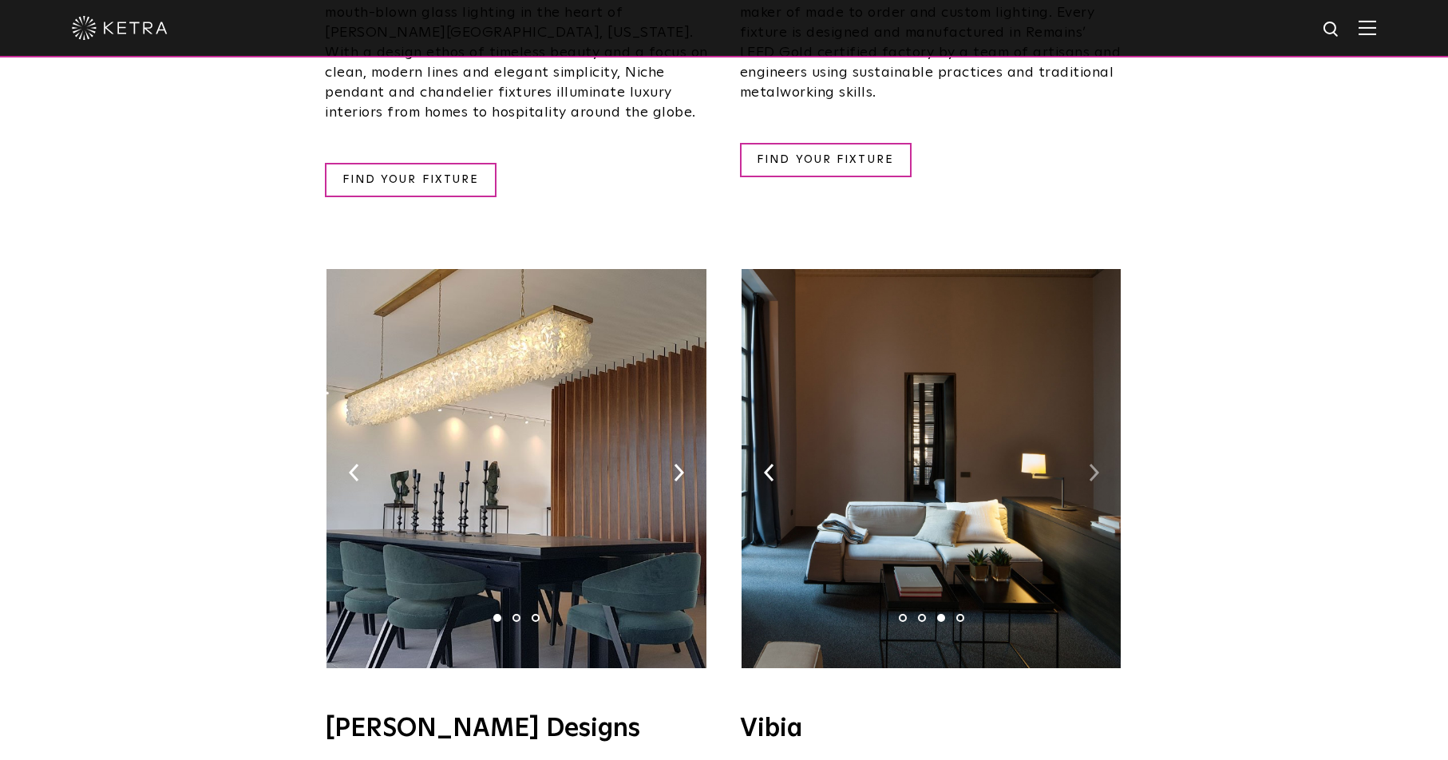
click at [1092, 464] on img at bounding box center [1094, 473] width 10 height 18
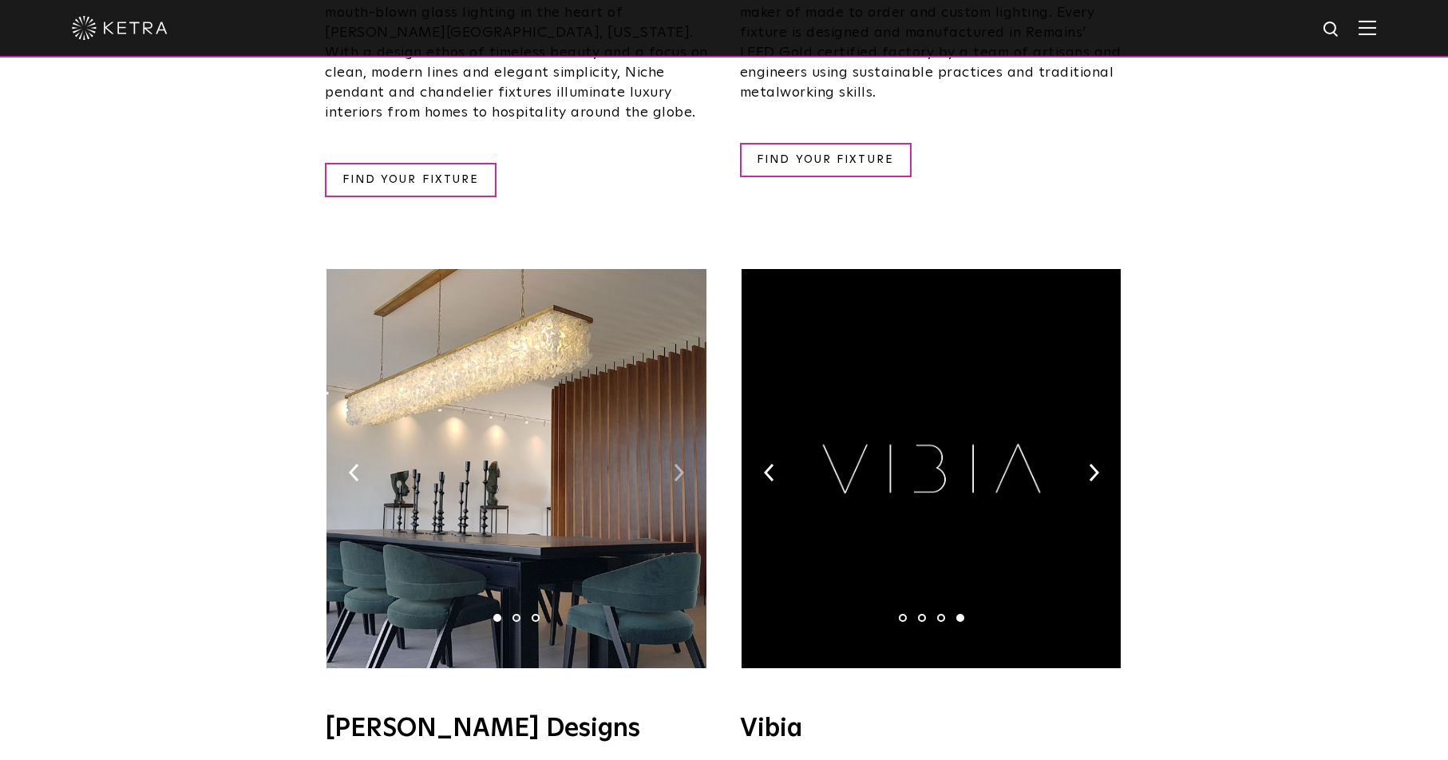
click at [679, 464] on img at bounding box center [679, 473] width 10 height 18
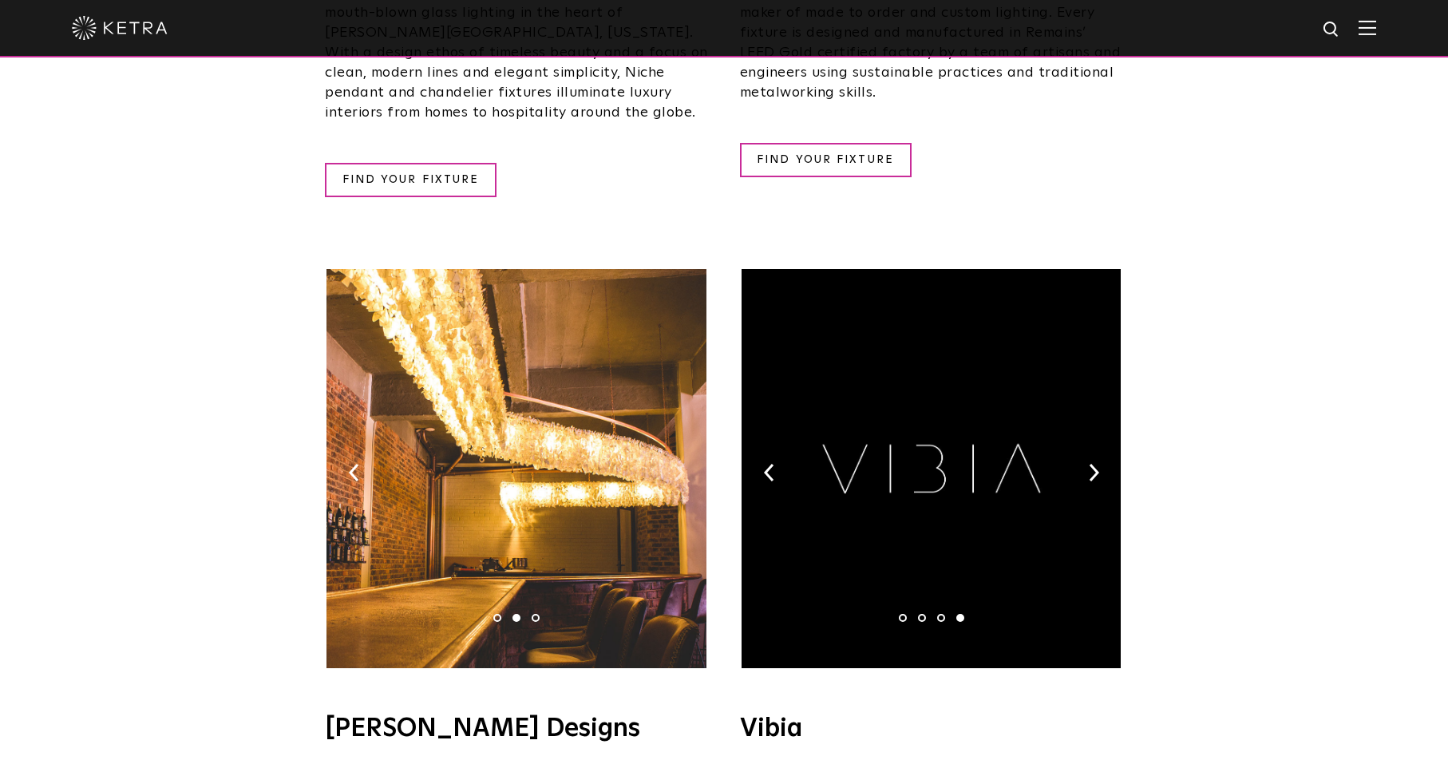
click at [679, 464] on img at bounding box center [679, 473] width 10 height 18
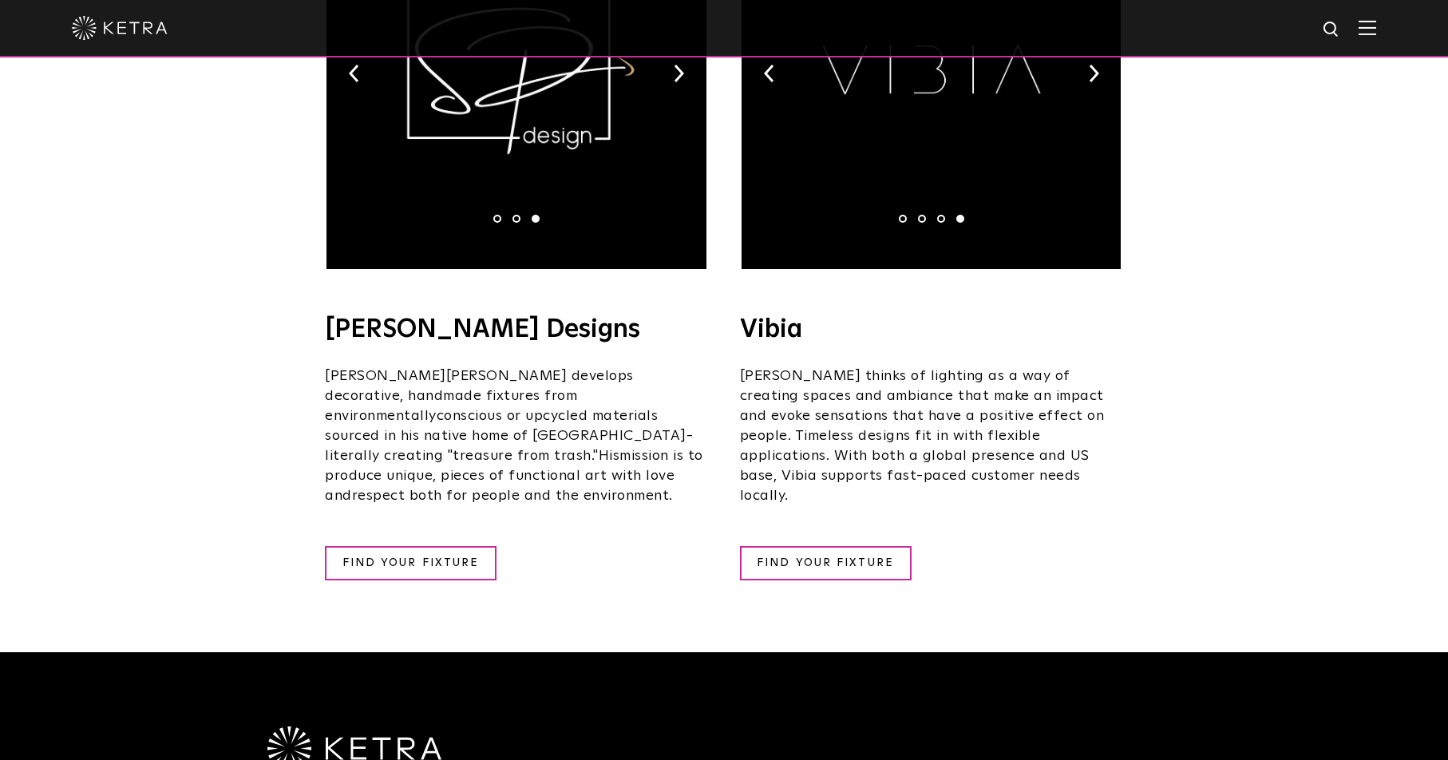
scroll to position [3109, 0]
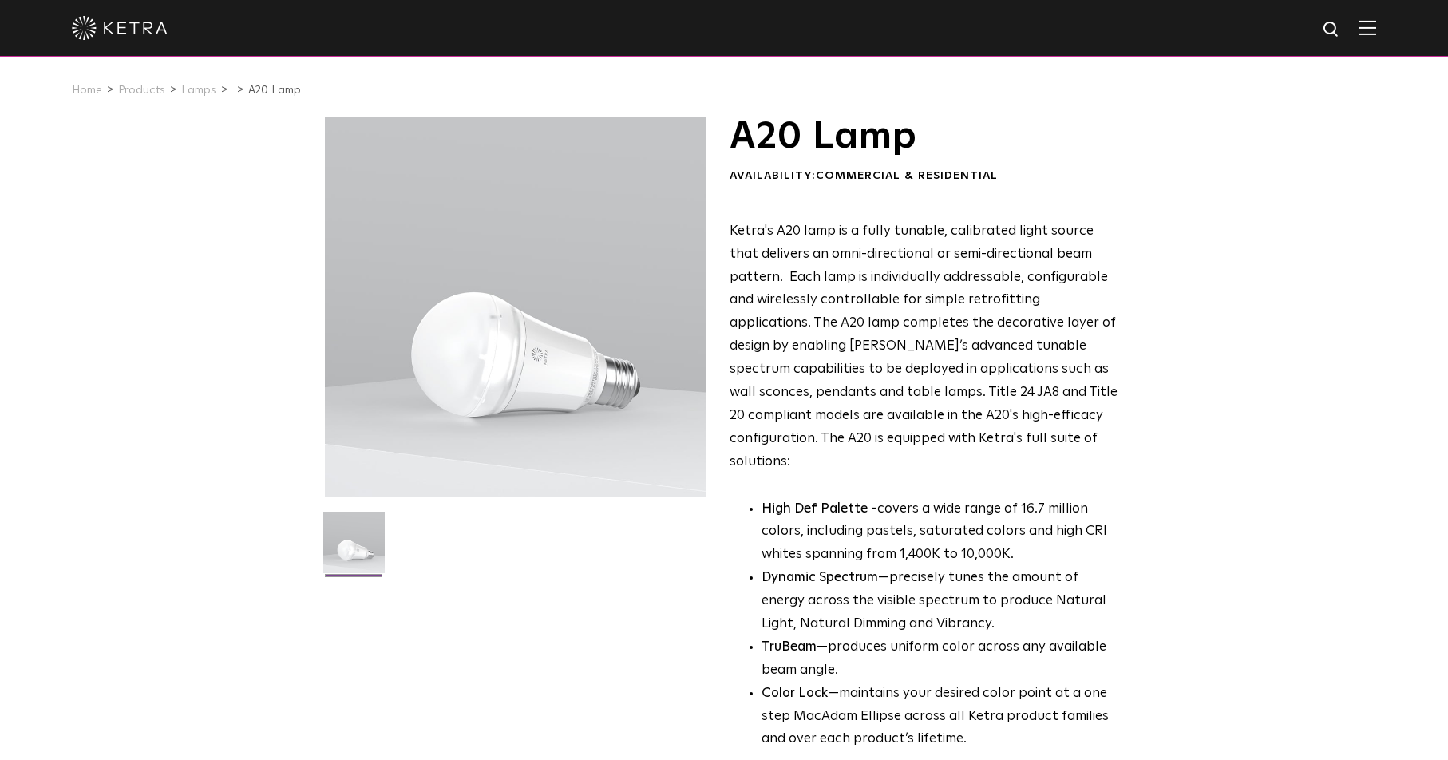
scroll to position [319, 0]
